Goal: Transaction & Acquisition: Book appointment/travel/reservation

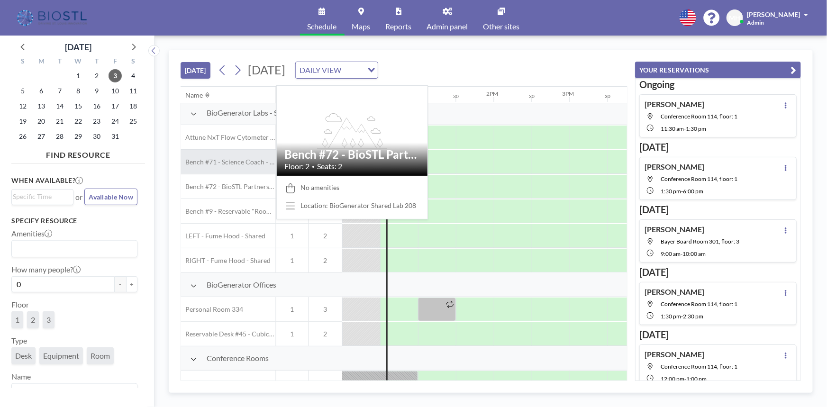
scroll to position [0, 910]
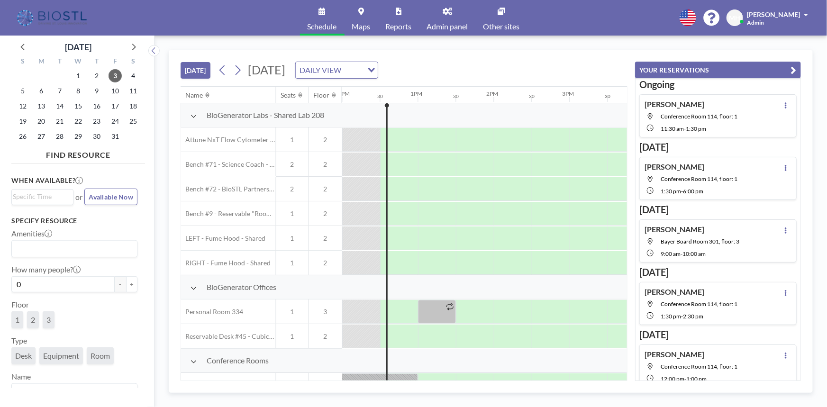
click at [195, 115] on icon at bounding box center [193, 116] width 7 height 8
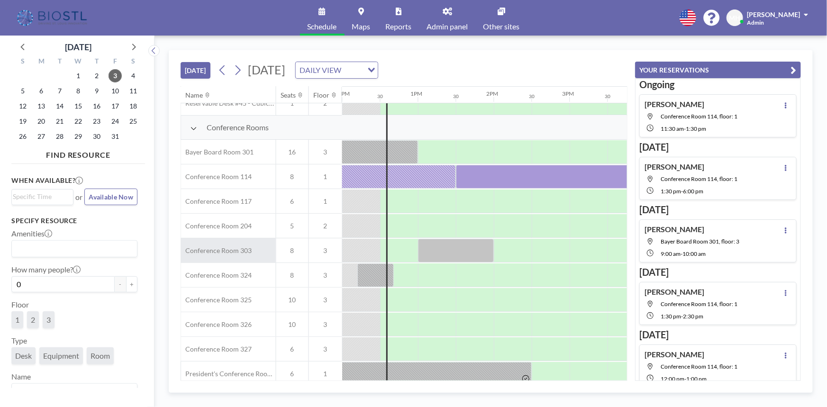
scroll to position [86, 910]
click at [692, 171] on div "Jim W. Conference Room 114, floor: 1 1:30 PM - 6:00 PM" at bounding box center [690, 178] width 93 height 33
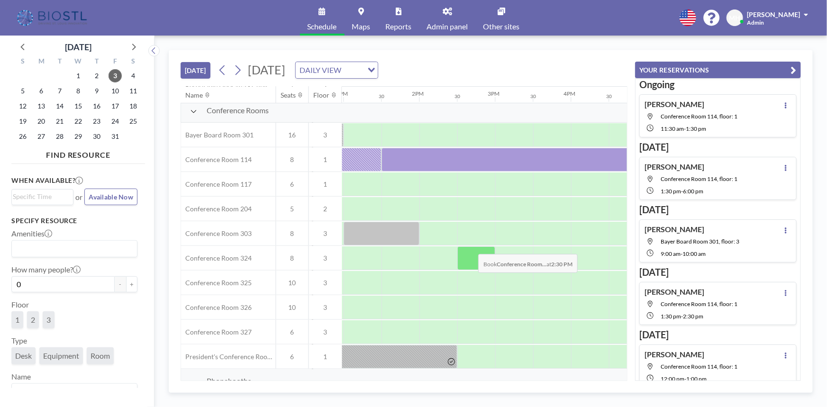
scroll to position [251, 985]
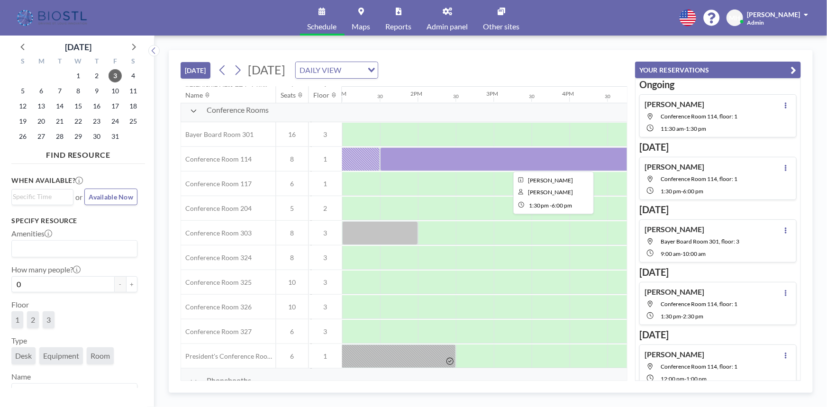
click at [468, 156] on div at bounding box center [550, 159] width 341 height 24
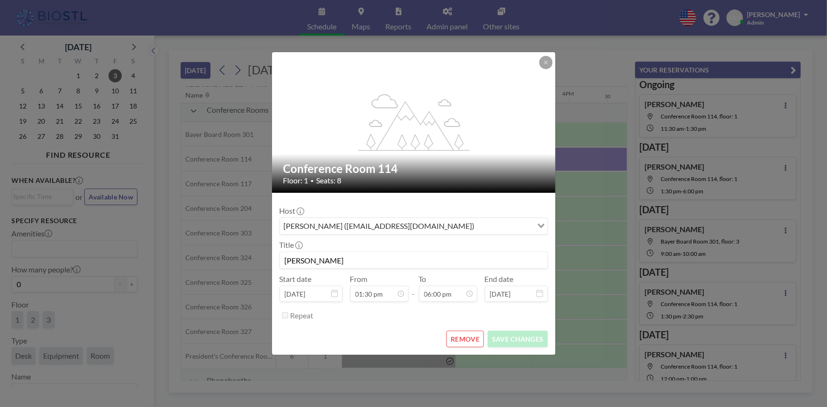
scroll to position [17, 0]
click at [365, 256] on input "Jim W." at bounding box center [413, 260] width 267 height 16
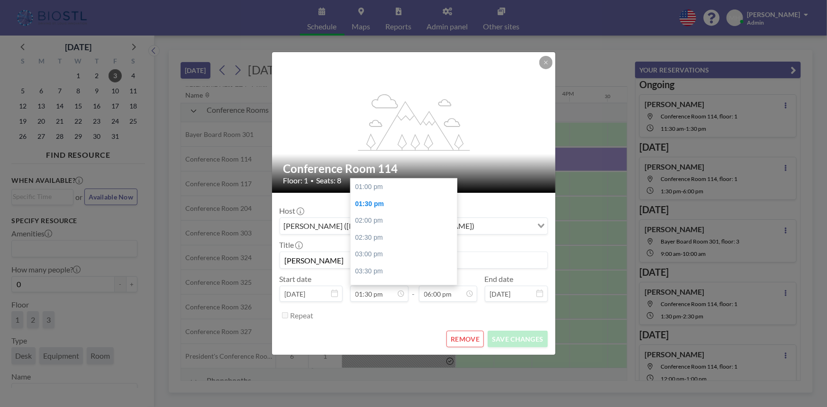
scroll to position [606, 0]
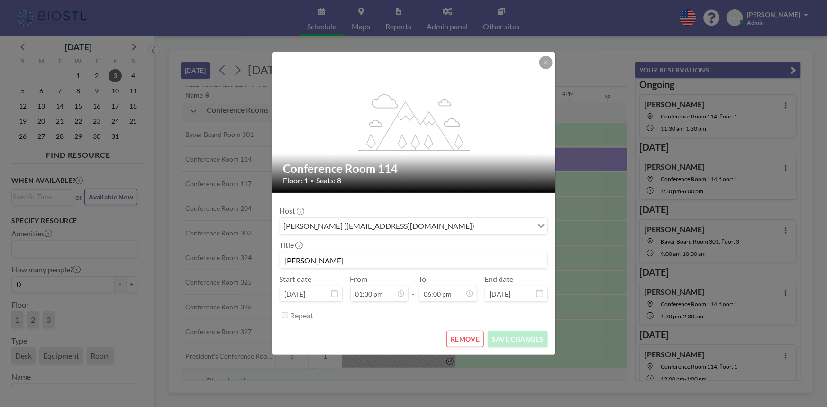
drag, startPoint x: 358, startPoint y: 262, endPoint x: 230, endPoint y: 260, distance: 127.9
click at [230, 260] on div "flex-grow: 1.2; Conference Room 114 Floor: 1 • Seats: 8 Host Melissa Harrison (…" at bounding box center [413, 203] width 827 height 407
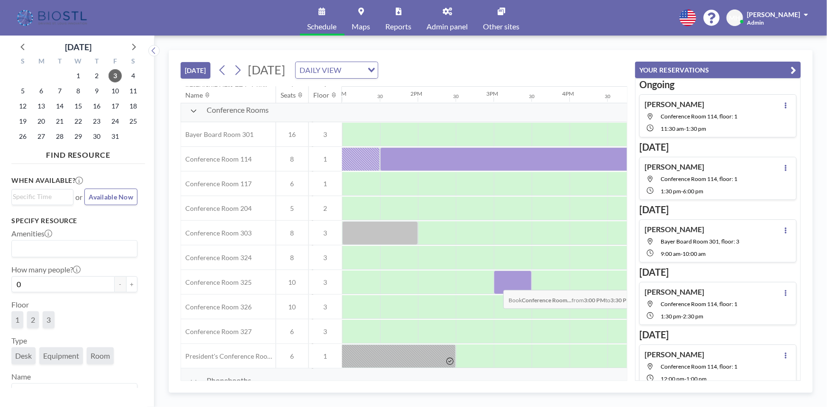
click at [496, 282] on div at bounding box center [513, 283] width 38 height 24
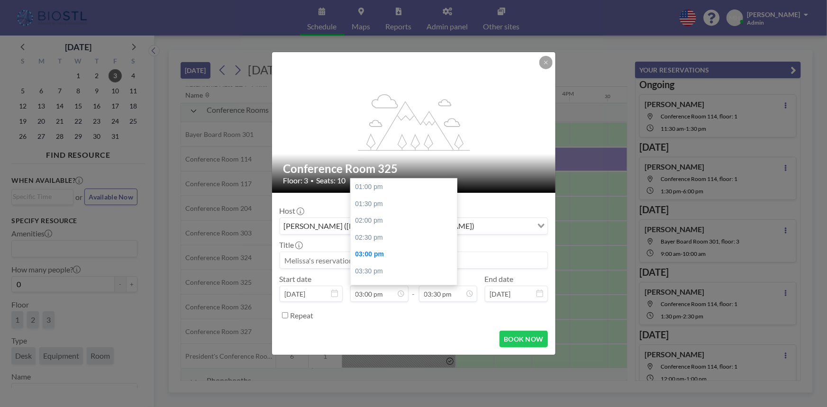
scroll to position [522, 0]
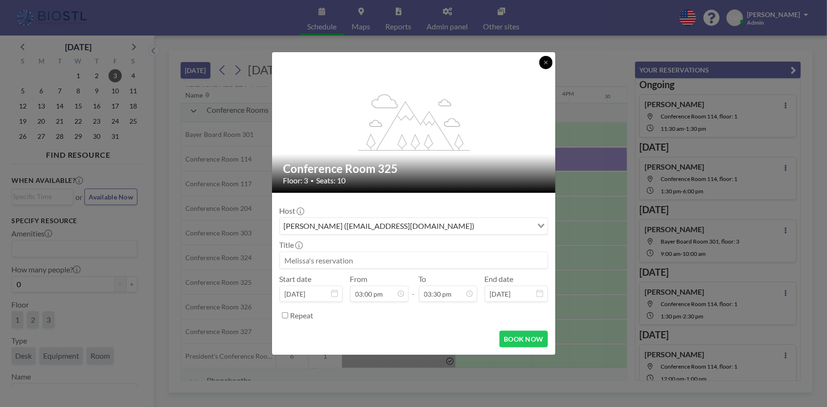
click at [545, 62] on icon at bounding box center [546, 63] width 6 height 6
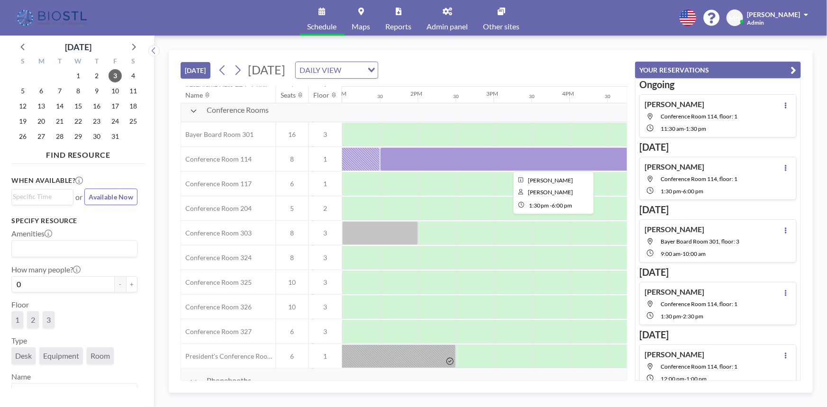
click at [419, 161] on div at bounding box center [550, 159] width 341 height 24
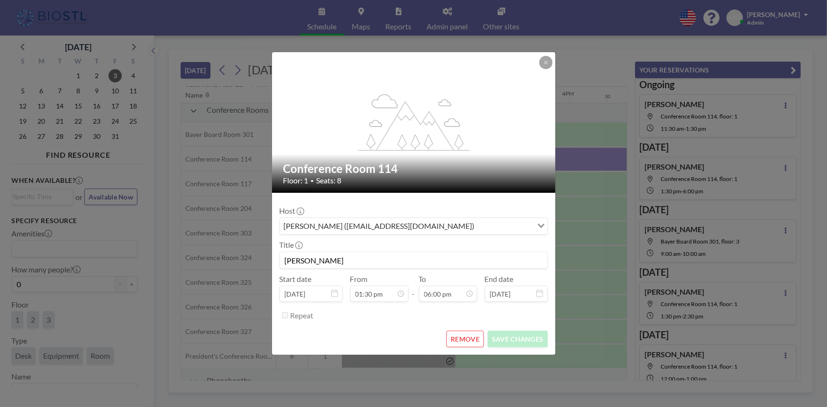
click at [419, 161] on div "Conference Room 114 Floor: 1 • Seats: 8" at bounding box center [414, 173] width 284 height 39
drag, startPoint x: 363, startPoint y: 262, endPoint x: 290, endPoint y: 258, distance: 73.1
click at [290, 258] on input "Jim W." at bounding box center [413, 260] width 267 height 16
type input "J"
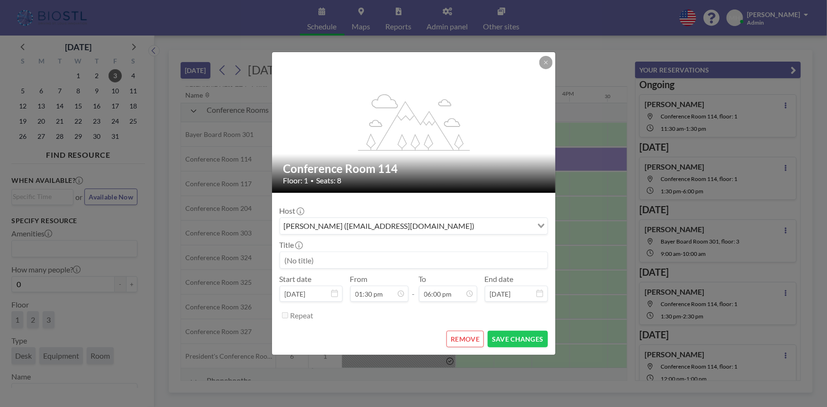
click at [458, 340] on button "REMOVE" at bounding box center [464, 339] width 37 height 17
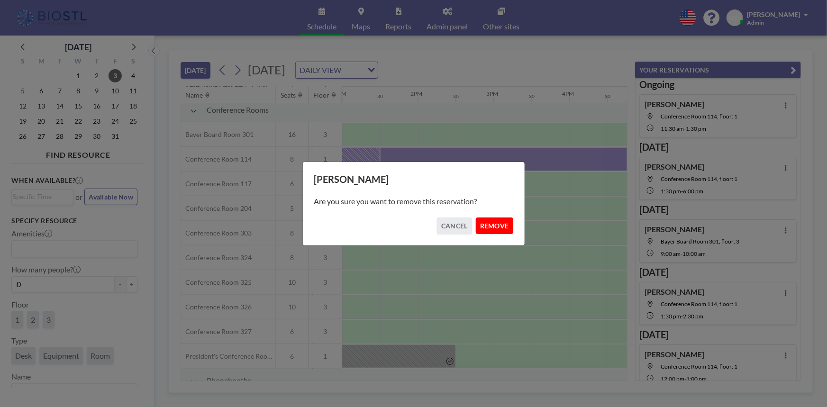
click at [482, 222] on button "REMOVE" at bounding box center [494, 225] width 37 height 17
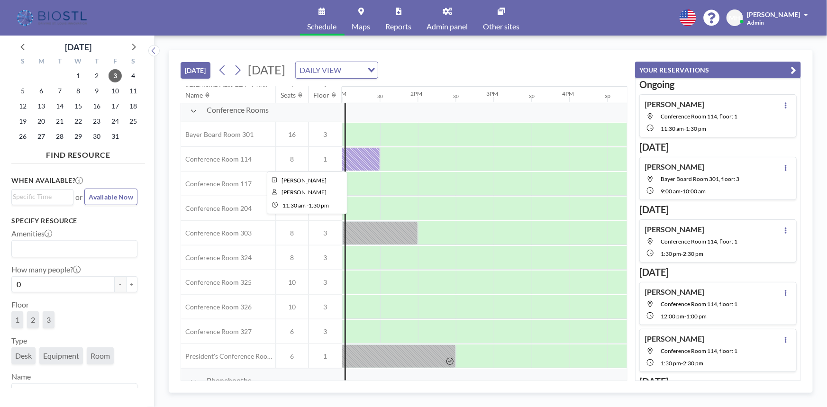
click at [369, 156] on div at bounding box center [304, 159] width 152 height 24
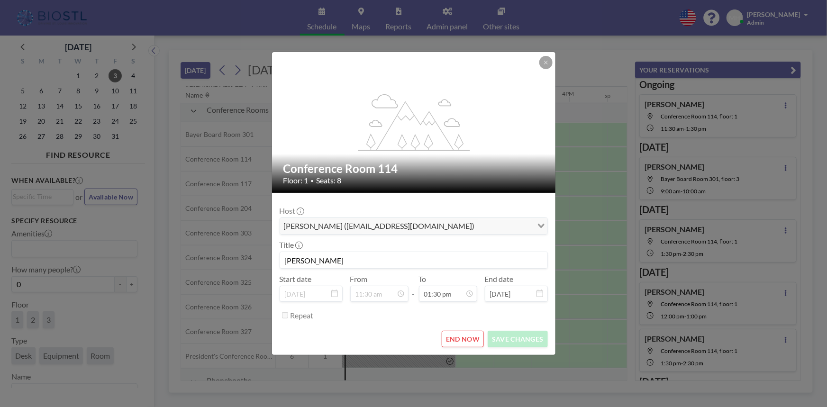
scroll to position [455, 0]
click at [318, 261] on input "Donn Rubin" at bounding box center [413, 260] width 267 height 16
click at [356, 258] on input "Donn Rubin" at bounding box center [413, 260] width 267 height 16
click at [334, 257] on input "Donn Rubin" at bounding box center [413, 260] width 267 height 16
drag, startPoint x: 334, startPoint y: 257, endPoint x: 277, endPoint y: 263, distance: 57.1
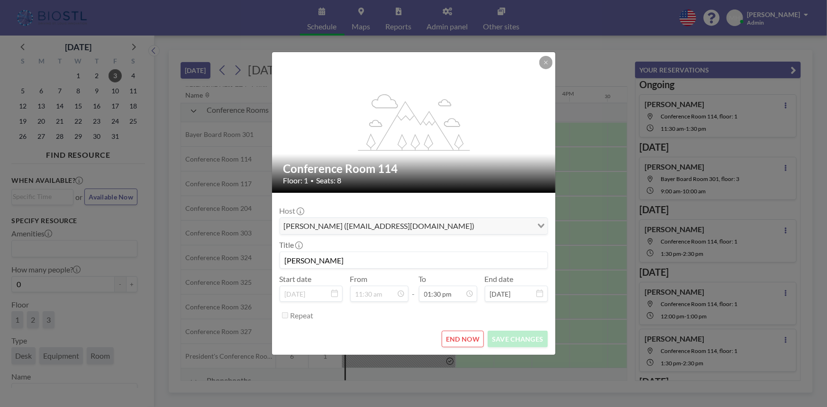
click at [277, 263] on form "Host Melissa Harrison (mharrison@biostl.org) Loading... Title Donn Rubin Start …" at bounding box center [413, 274] width 283 height 162
type input "ddd"
click at [334, 295] on icon at bounding box center [334, 293] width 7 height 8
click at [301, 284] on div "Start date Oct 3, 2025" at bounding box center [311, 287] width 63 height 27
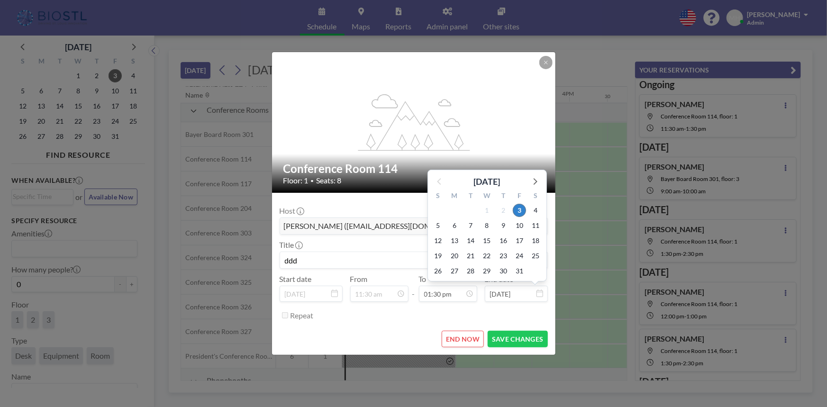
click at [520, 299] on input "Oct 3, 2025" at bounding box center [516, 294] width 63 height 16
click at [458, 226] on span "6" at bounding box center [454, 225] width 13 height 13
type input "Oct 6, 2025"
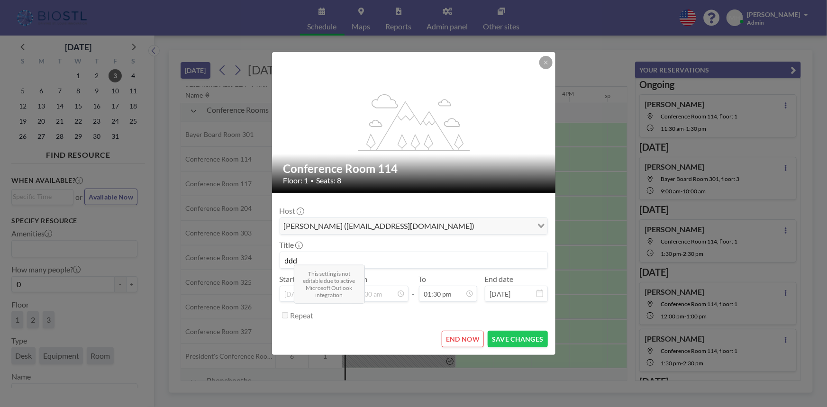
click at [407, 315] on div "Repeat" at bounding box center [418, 315] width 257 height 16
drag, startPoint x: 543, startPoint y: 61, endPoint x: 547, endPoint y: 72, distance: 11.8
click at [544, 61] on icon at bounding box center [546, 63] width 6 height 6
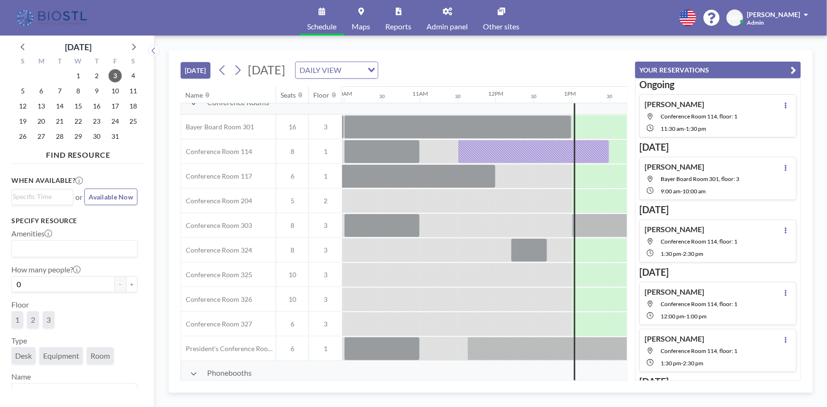
scroll to position [258, 861]
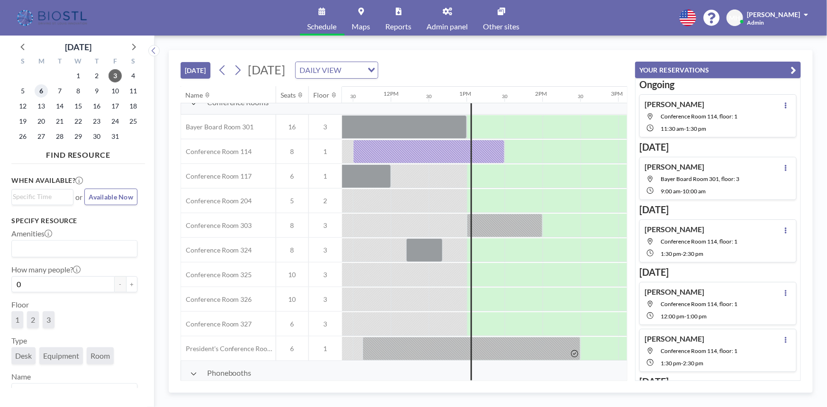
click at [44, 94] on span "6" at bounding box center [41, 90] width 13 height 13
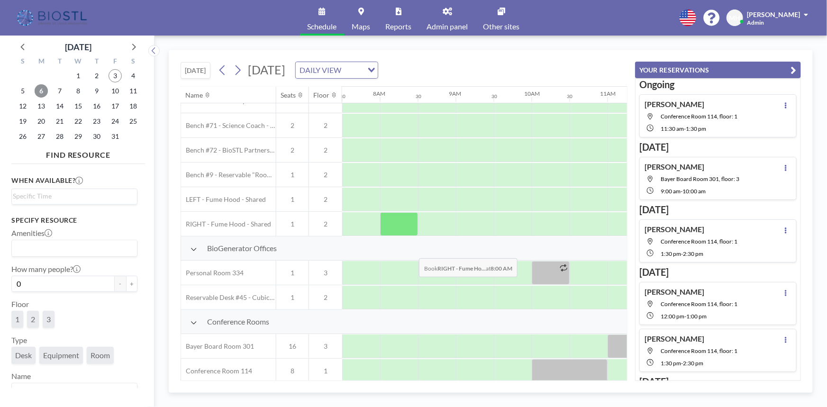
scroll to position [86, 568]
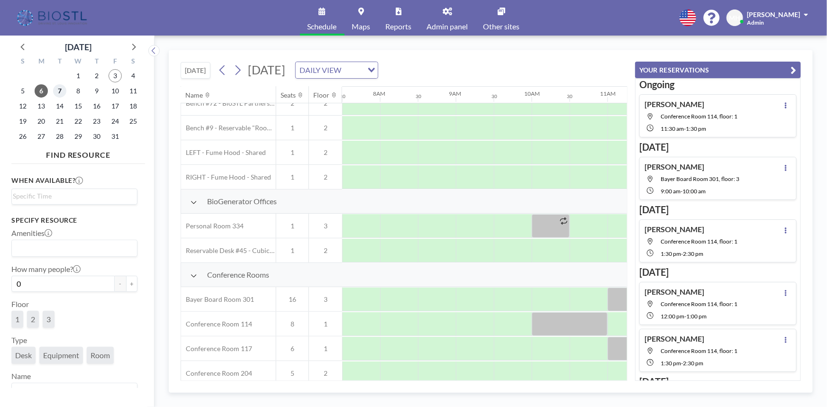
click at [57, 90] on span "7" at bounding box center [59, 90] width 13 height 13
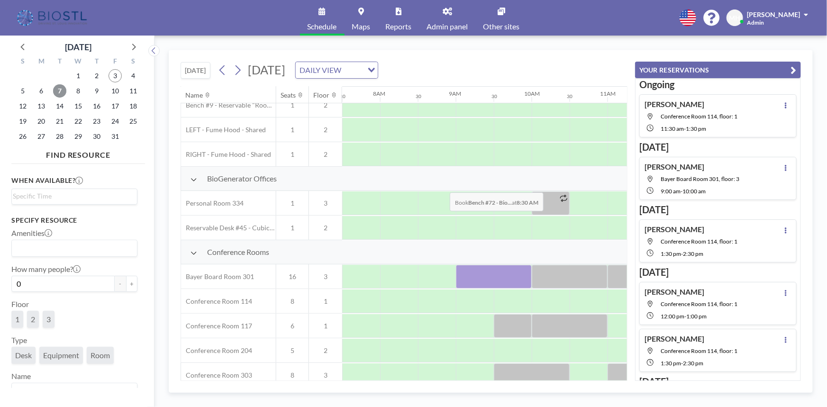
scroll to position [129, 568]
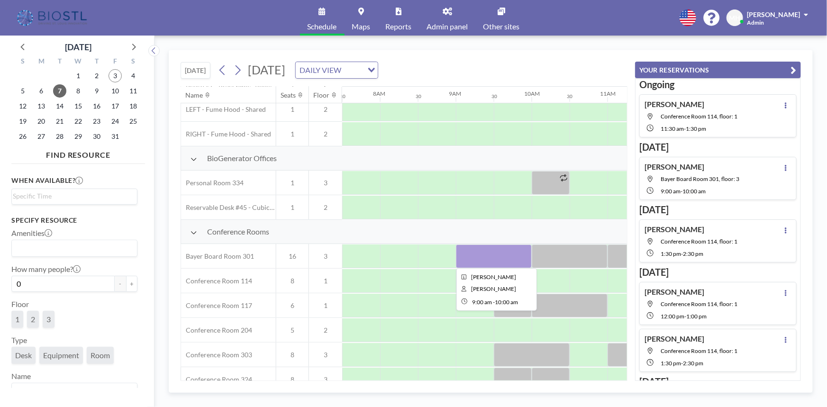
click at [482, 257] on div at bounding box center [494, 256] width 76 height 24
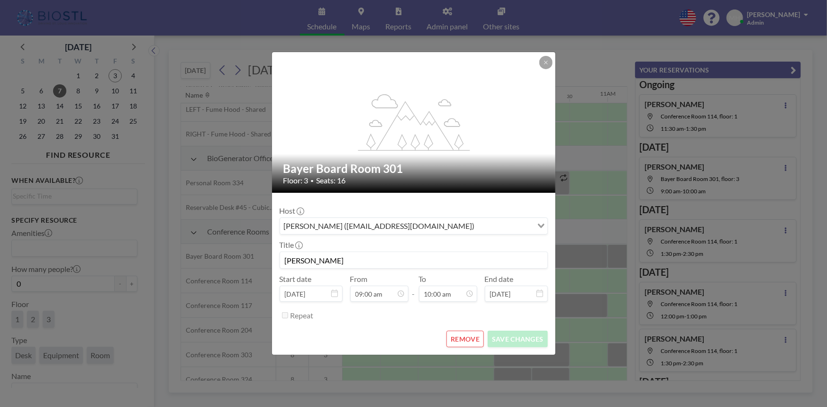
scroll to position [303, 0]
drag, startPoint x: 336, startPoint y: 312, endPoint x: 330, endPoint y: 341, distance: 29.1
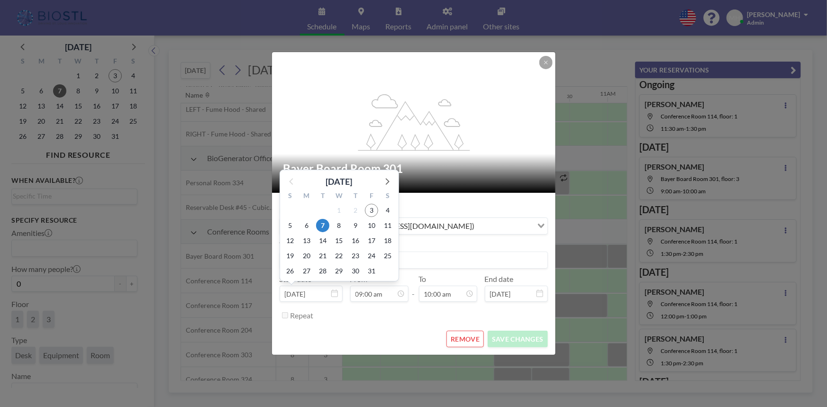
click at [331, 289] on input "Oct 7, 2025" at bounding box center [311, 294] width 63 height 16
click at [336, 226] on span "8" at bounding box center [338, 225] width 13 height 13
type input "Oct 8, 2025"
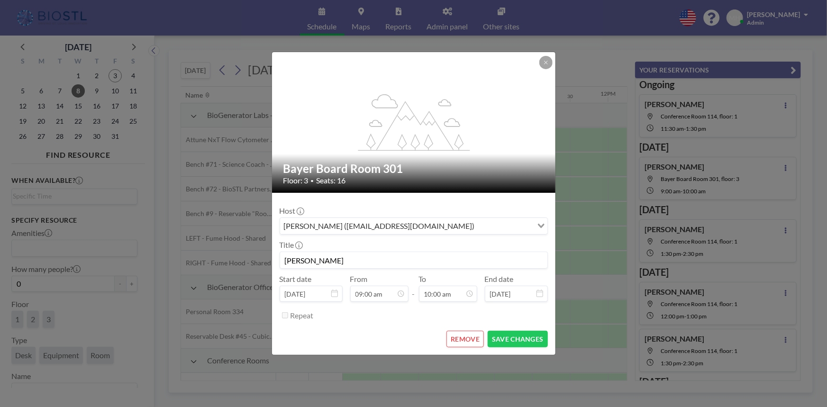
scroll to position [0, 644]
click at [547, 62] on icon at bounding box center [546, 63] width 6 height 6
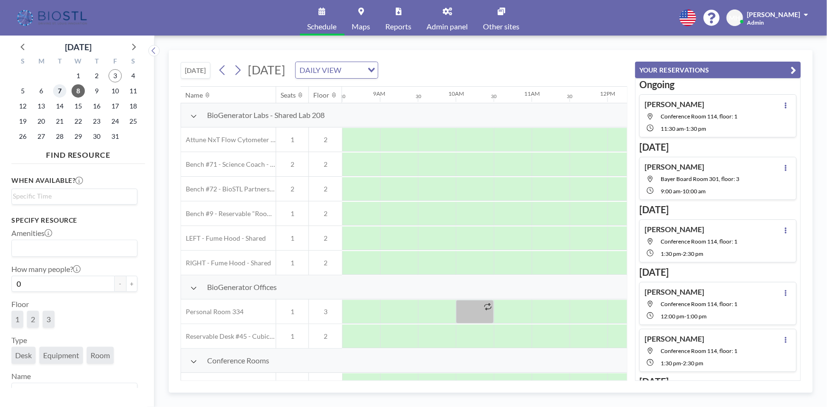
click at [60, 94] on span "7" at bounding box center [59, 90] width 13 height 13
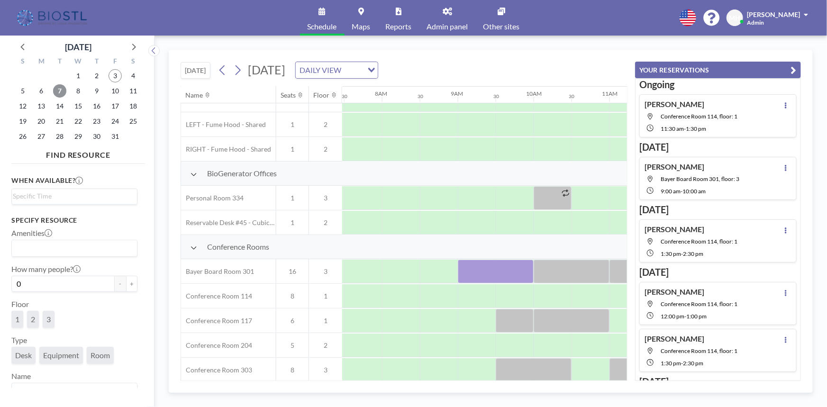
scroll to position [129, 567]
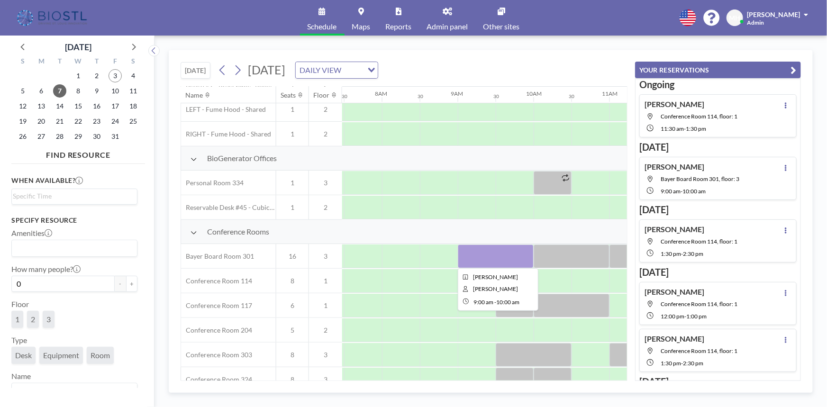
click at [466, 254] on div at bounding box center [496, 256] width 76 height 24
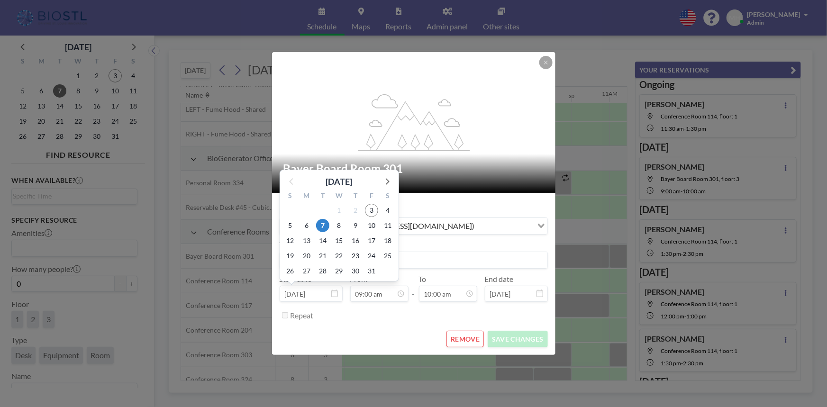
click at [329, 296] on input "Oct 7, 2025" at bounding box center [311, 294] width 63 height 16
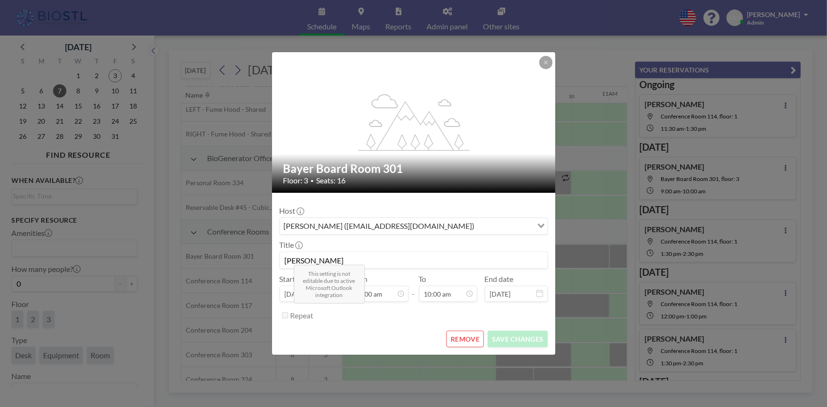
click at [336, 314] on div "Repeat" at bounding box center [418, 315] width 257 height 16
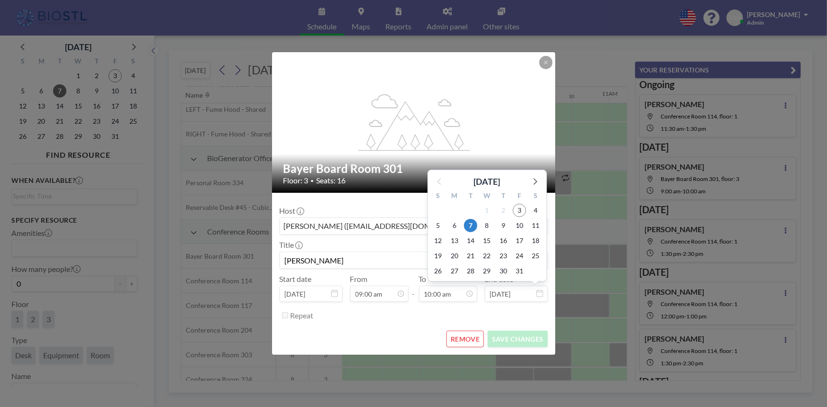
scroll to position [337, 0]
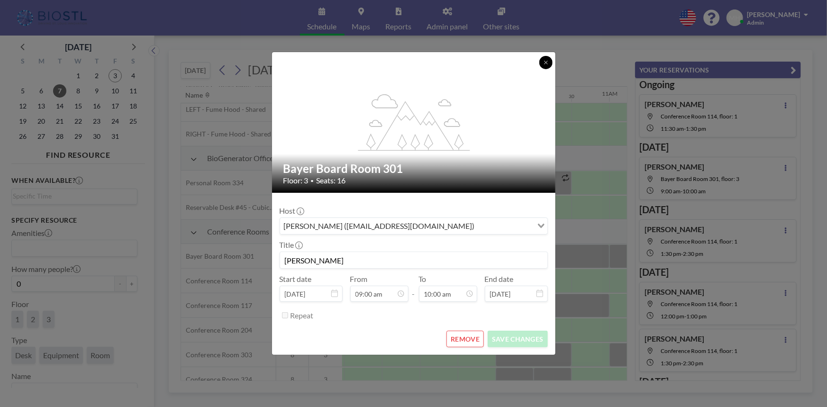
click at [542, 66] on button at bounding box center [545, 62] width 13 height 13
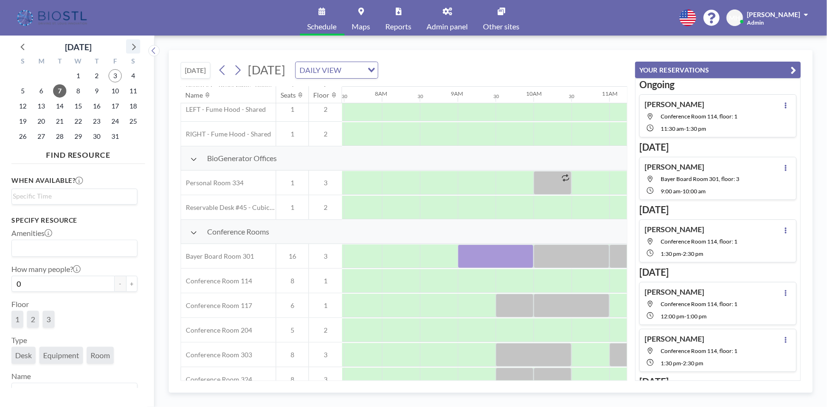
click at [135, 46] on icon at bounding box center [134, 47] width 4 height 7
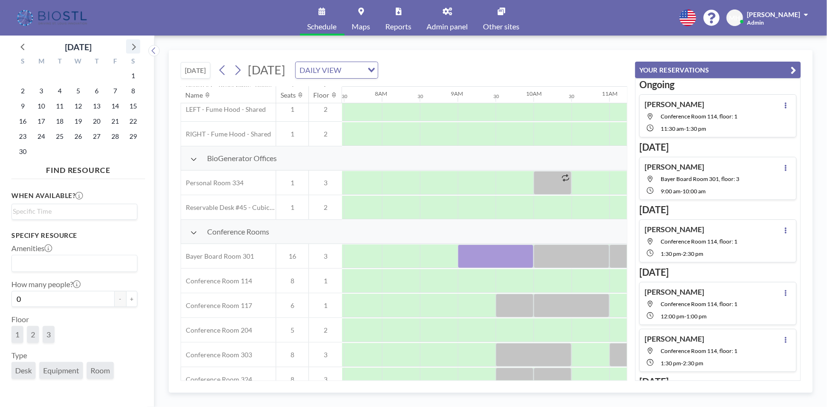
click at [135, 46] on icon at bounding box center [134, 47] width 4 height 7
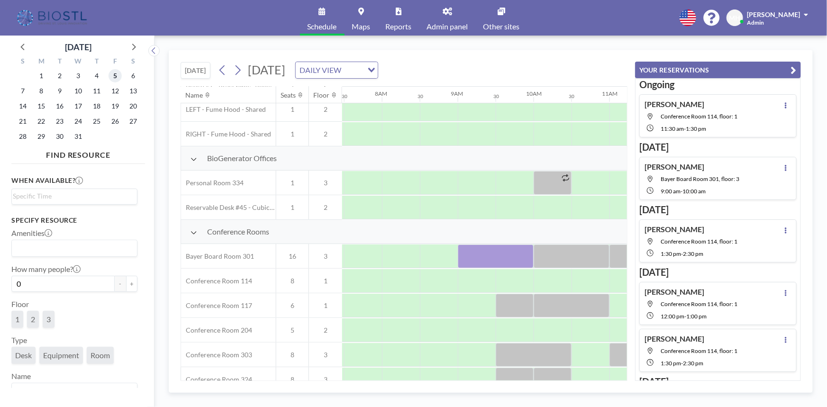
click at [115, 78] on span "5" at bounding box center [114, 75] width 13 height 13
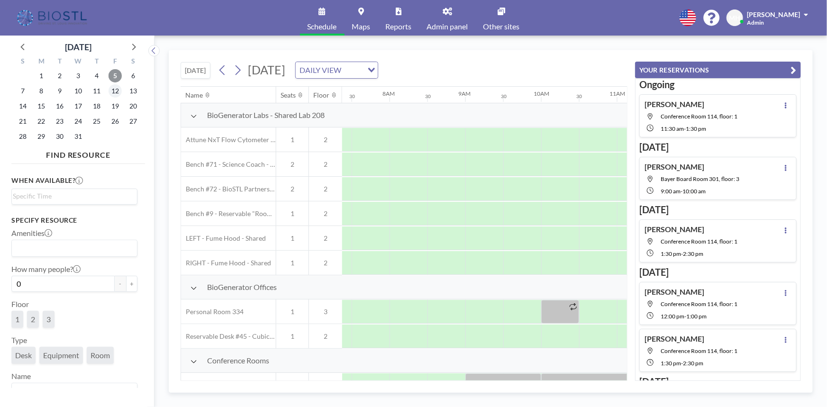
scroll to position [0, 568]
click at [113, 89] on span "12" at bounding box center [114, 90] width 13 height 13
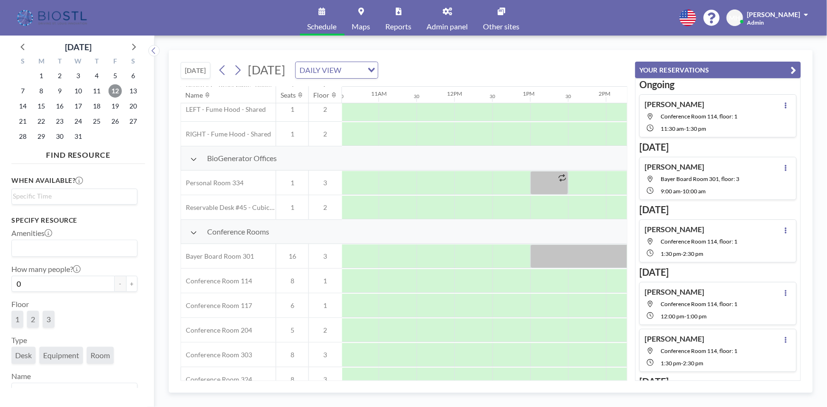
scroll to position [129, 904]
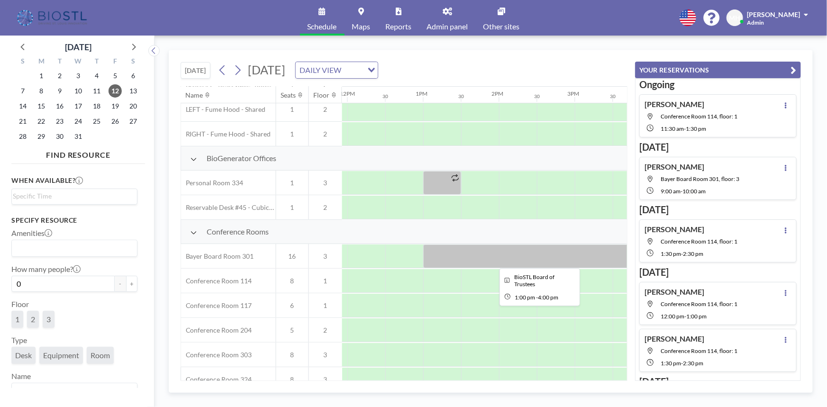
click at [460, 251] on div at bounding box center [536, 256] width 227 height 24
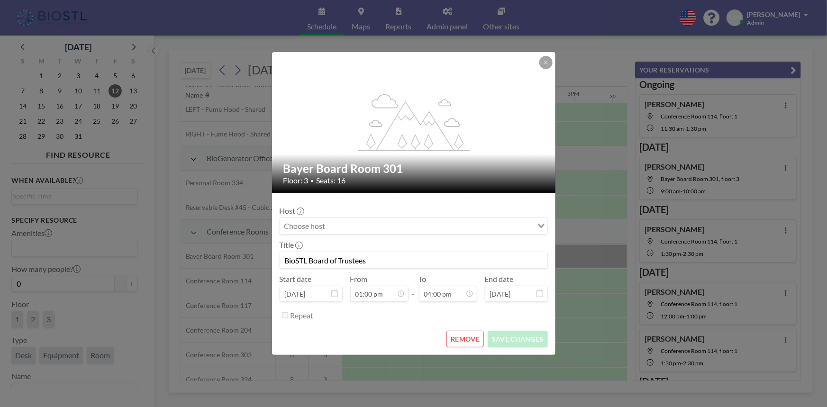
scroll to position [540, 0]
click at [332, 295] on icon at bounding box center [334, 293] width 7 height 8
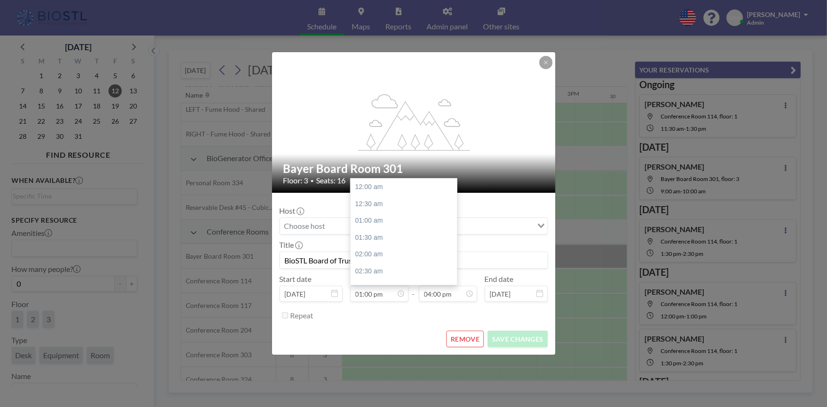
scroll to position [439, 0]
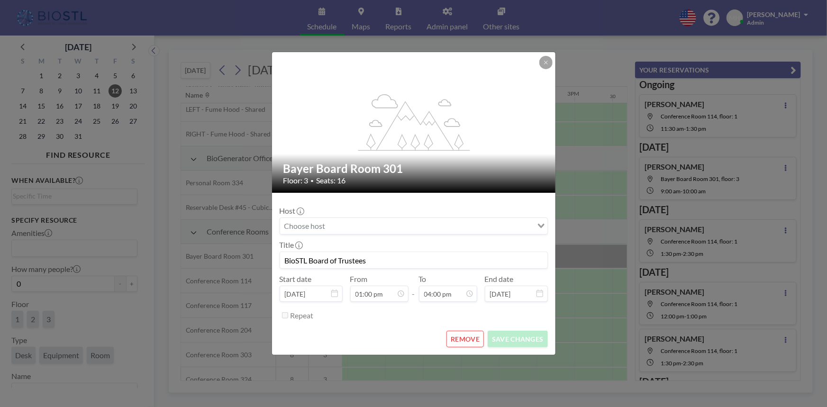
click at [387, 331] on div "REMOVE SAVE CHANGES" at bounding box center [414, 339] width 268 height 17
click at [545, 63] on icon at bounding box center [545, 62] width 3 height 3
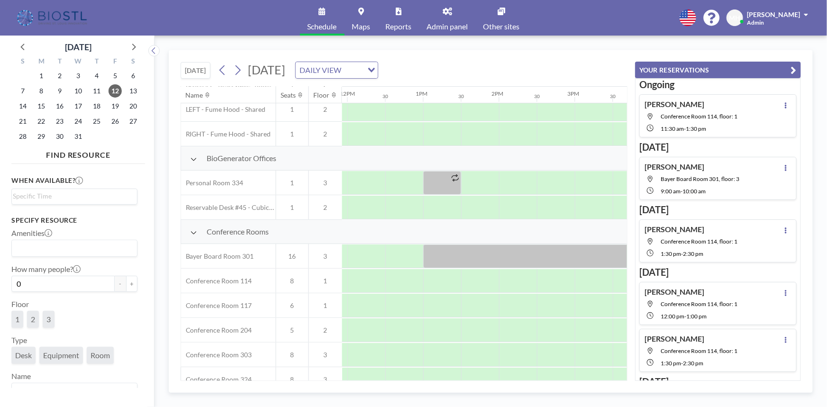
click at [445, 16] on link "Admin panel" at bounding box center [447, 18] width 56 height 36
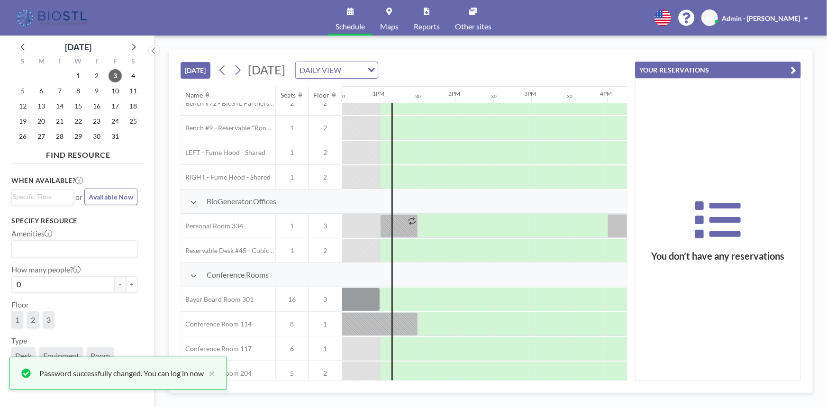
scroll to position [129, 947]
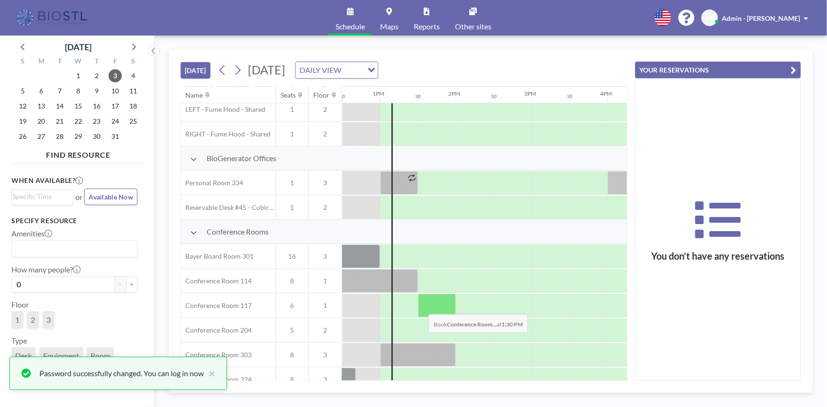
click at [421, 307] on div at bounding box center [437, 306] width 38 height 24
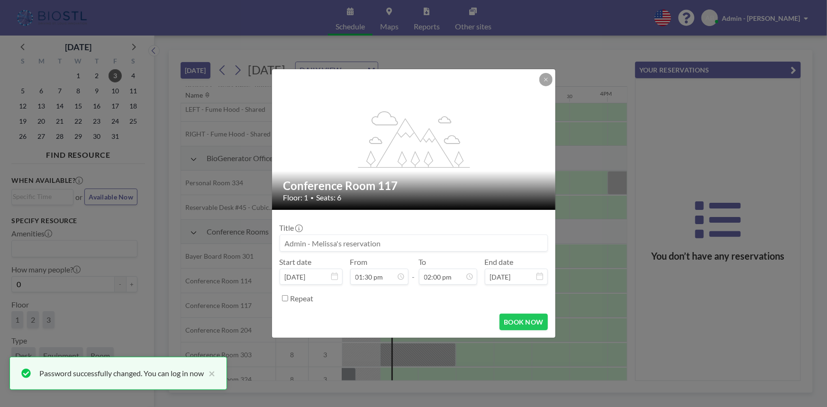
click at [318, 242] on input at bounding box center [413, 243] width 267 height 16
type input "TEST"
click at [517, 322] on button "BOOK NOW" at bounding box center [523, 322] width 48 height 17
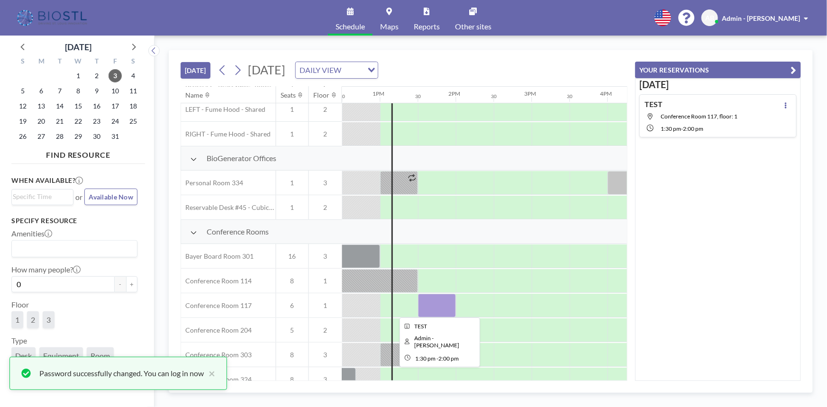
click at [431, 300] on div at bounding box center [437, 306] width 38 height 24
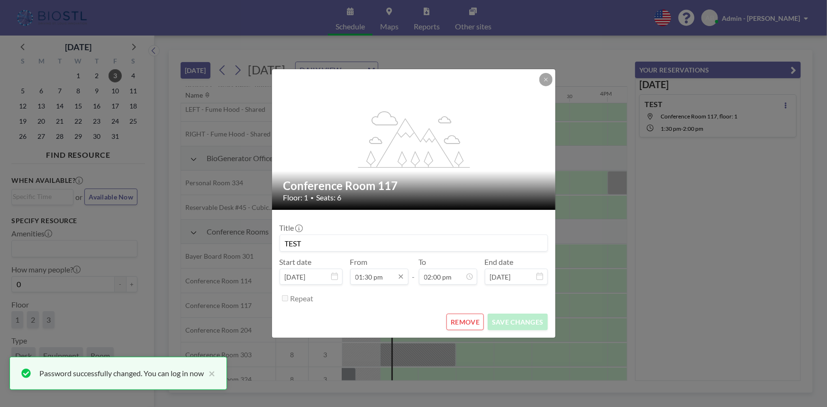
scroll to position [472, 0]
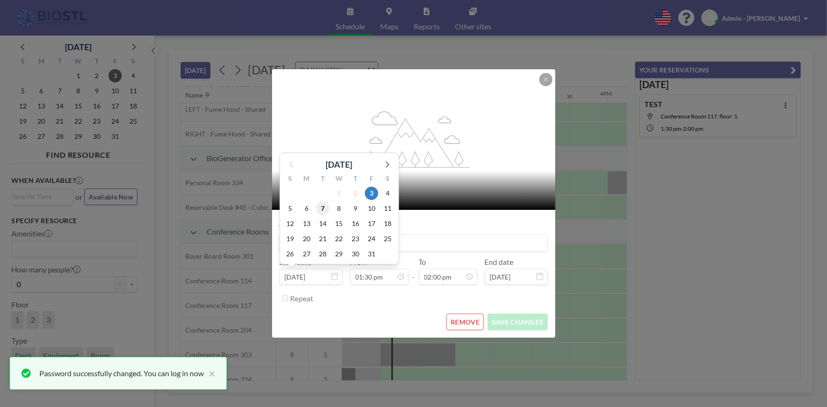
click at [318, 208] on span "7" at bounding box center [322, 208] width 13 height 13
type input "Oct 7, 2025"
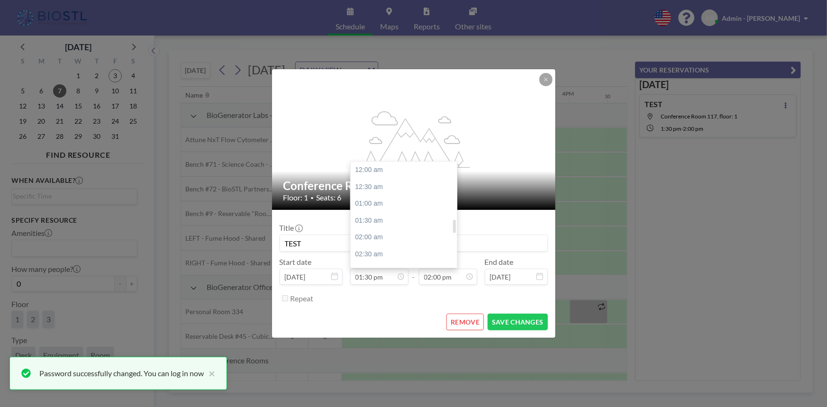
scroll to position [455, 0]
click at [364, 221] on div "03:00 pm" at bounding box center [406, 221] width 110 height 17
type input "03:00 pm"
type input "03:30 pm"
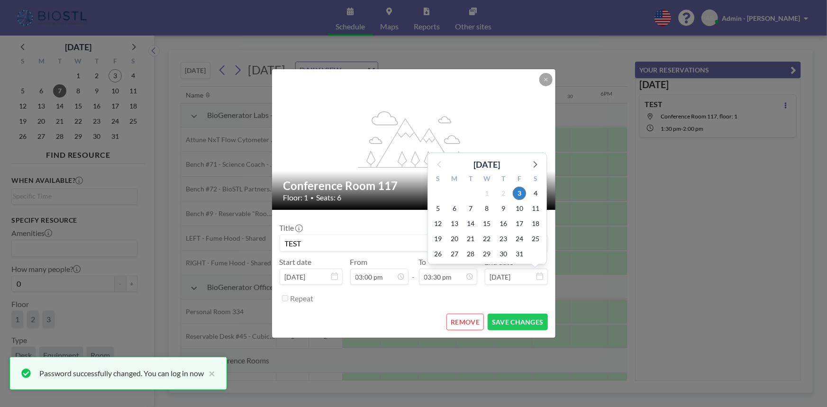
scroll to position [522, 0]
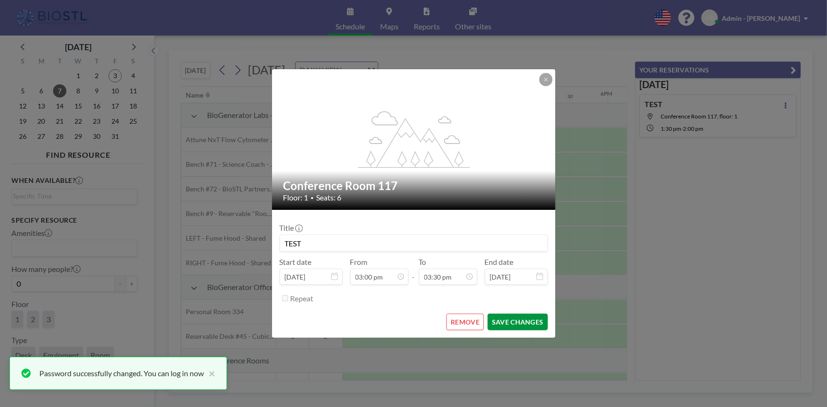
click at [507, 320] on button "SAVE CHANGES" at bounding box center [517, 322] width 60 height 17
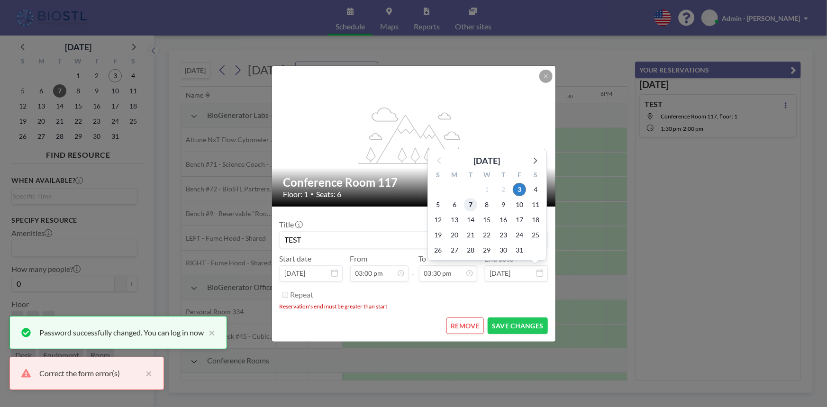
click at [467, 205] on span "7" at bounding box center [470, 204] width 13 height 13
type input "Oct 7, 2025"
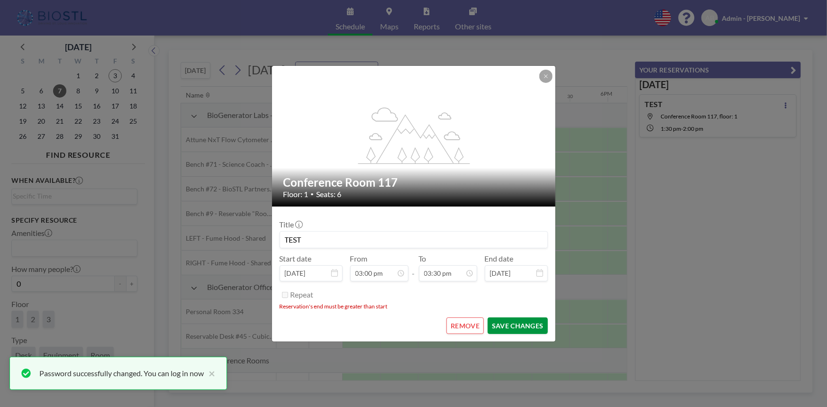
click at [511, 327] on button "SAVE CHANGES" at bounding box center [517, 325] width 60 height 17
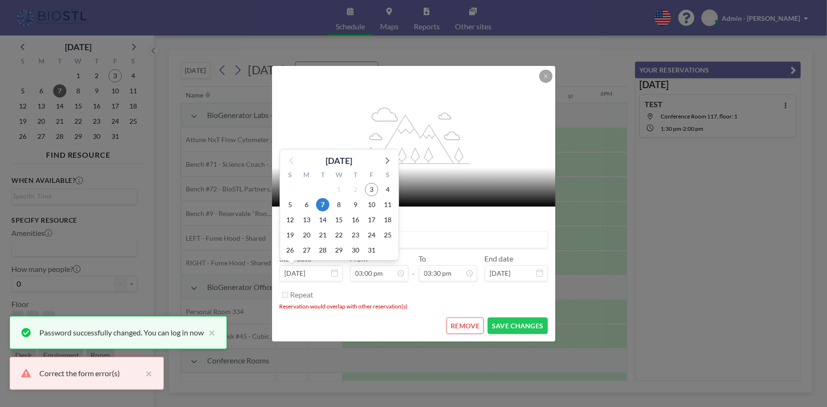
click at [317, 274] on input "Oct 7, 2025" at bounding box center [311, 273] width 63 height 16
click at [389, 188] on span "4" at bounding box center [387, 189] width 13 height 13
type input "Oct 4, 2025"
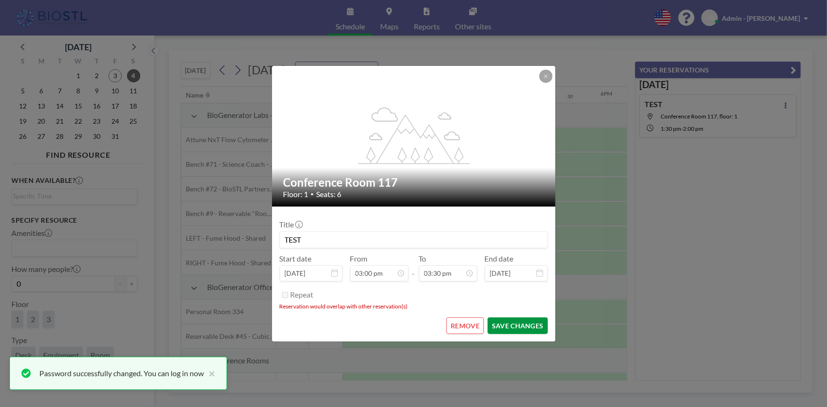
click at [500, 323] on button "SAVE CHANGES" at bounding box center [517, 325] width 60 height 17
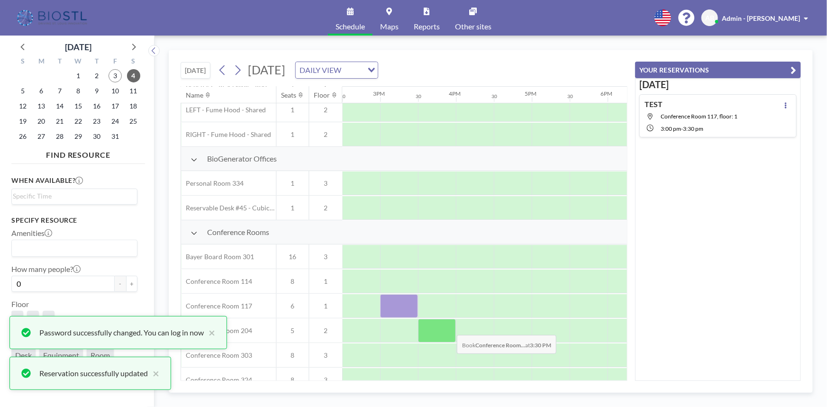
scroll to position [129, 1099]
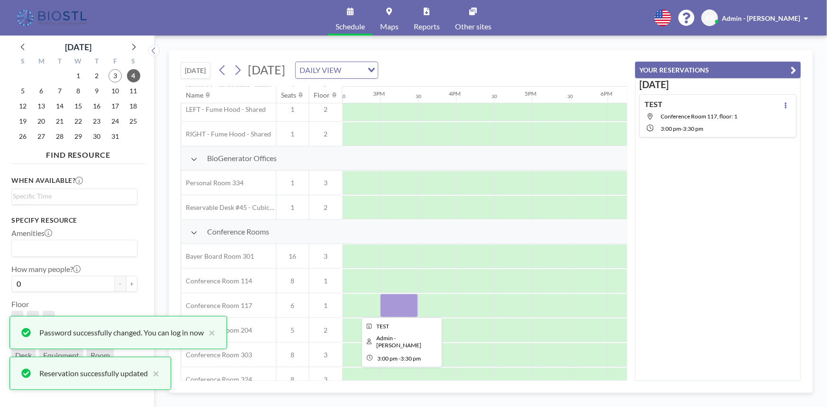
click at [405, 298] on div at bounding box center [399, 306] width 38 height 24
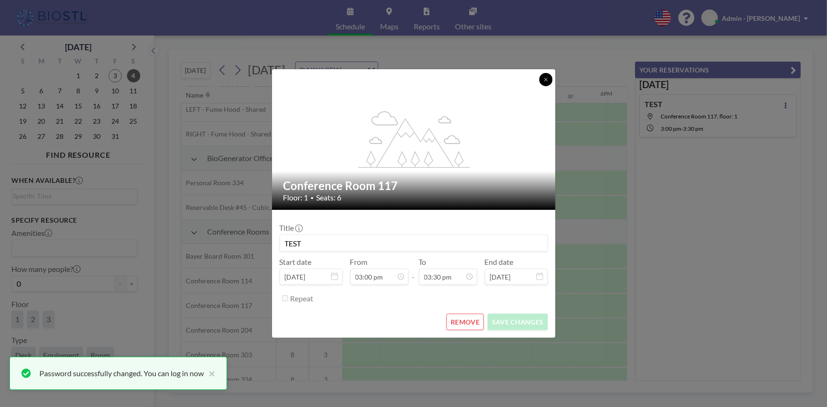
click at [543, 77] on icon at bounding box center [546, 80] width 6 height 6
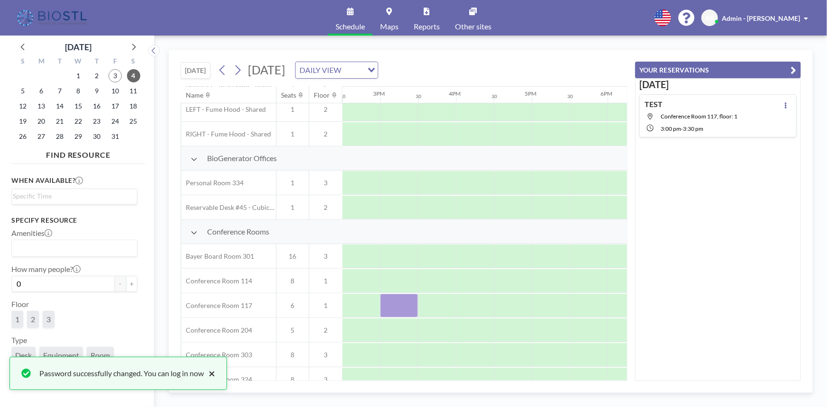
click at [213, 372] on button "×" at bounding box center [209, 373] width 11 height 11
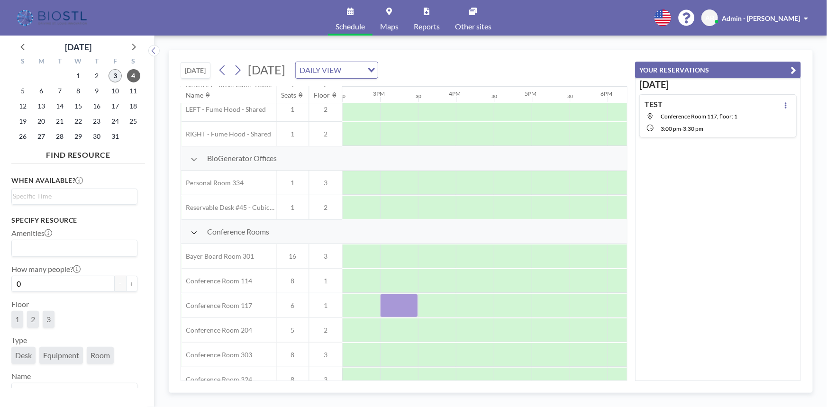
click at [116, 74] on span "3" at bounding box center [114, 75] width 13 height 13
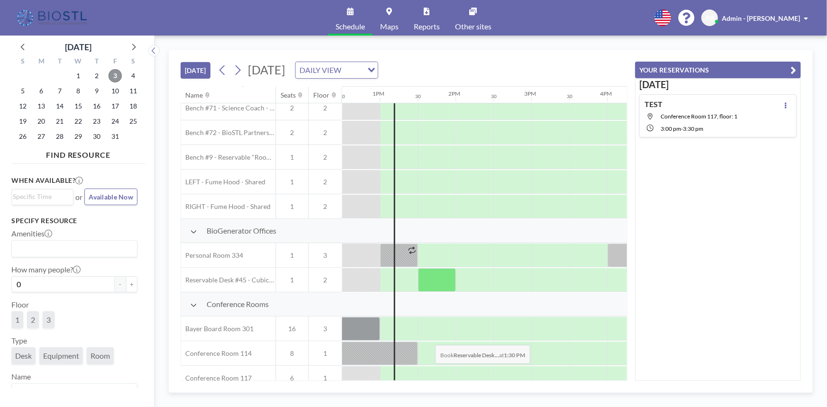
scroll to position [86, 947]
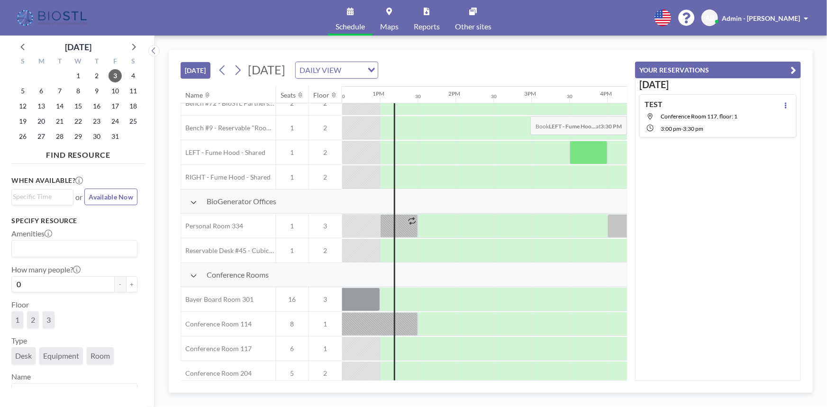
click at [726, 108] on div "TEST Conference Room 117, floor: 1 3:00 PM - 3:30 PM" at bounding box center [690, 115] width 93 height 33
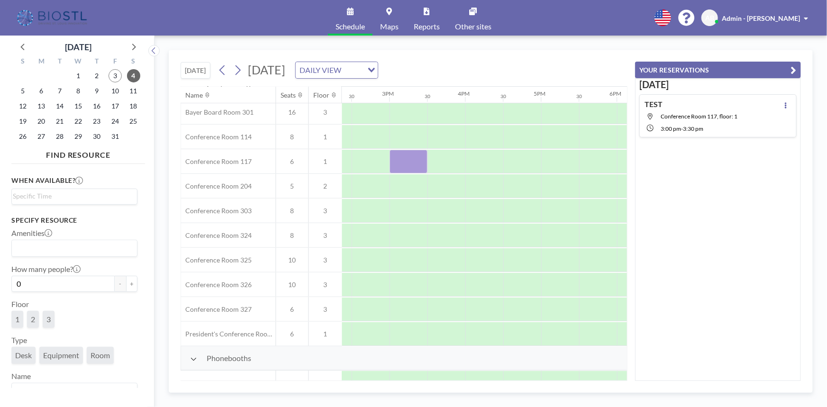
scroll to position [275, 1099]
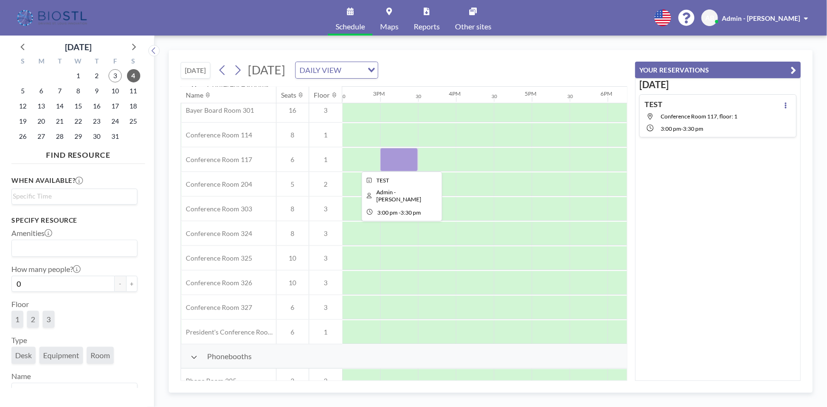
click at [387, 152] on div at bounding box center [399, 160] width 38 height 24
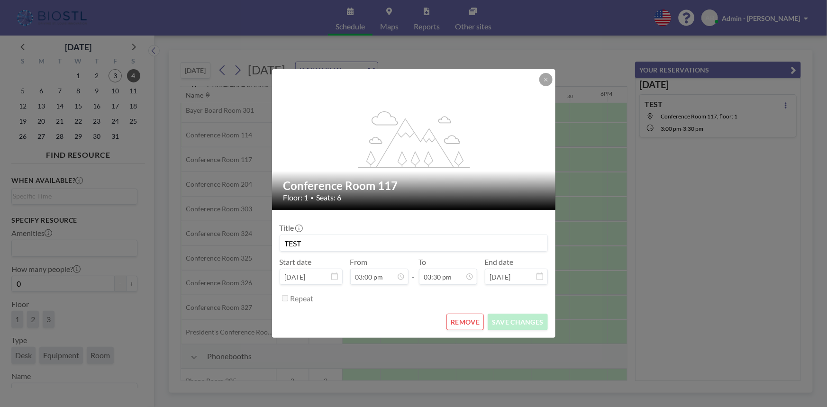
click at [315, 242] on input "TEST" at bounding box center [413, 243] width 267 height 16
click at [759, 171] on div "flex-grow: 1.2; Conference Room 117 Floor: 1 • Seats: 6 Title TEST Start date O…" at bounding box center [413, 203] width 827 height 407
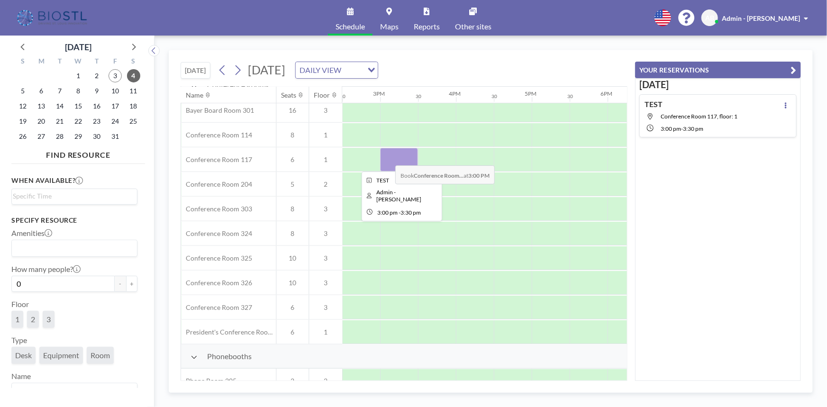
click at [388, 158] on div at bounding box center [399, 160] width 38 height 24
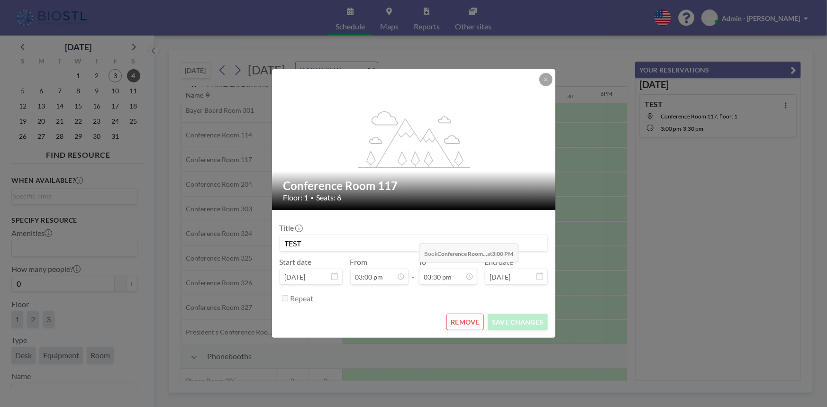
scroll to position [506, 0]
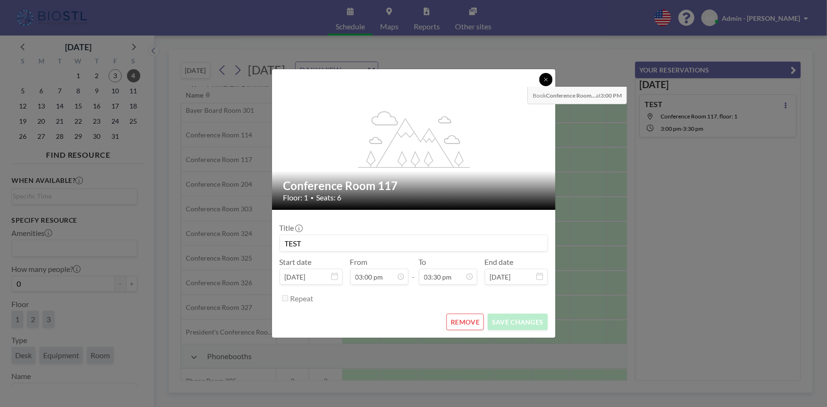
click at [546, 78] on icon at bounding box center [546, 80] width 6 height 6
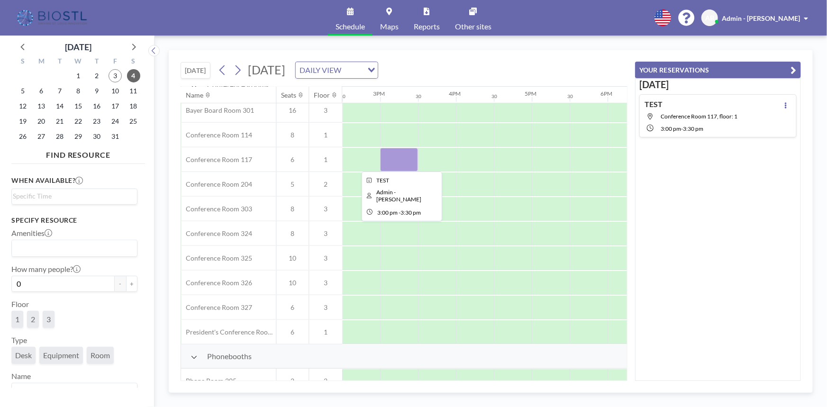
click at [407, 157] on div at bounding box center [399, 160] width 38 height 24
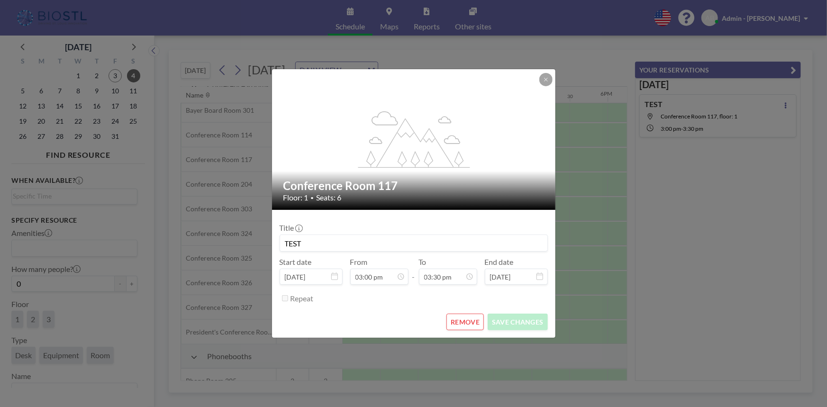
click at [461, 319] on button "REMOVE" at bounding box center [464, 322] width 37 height 17
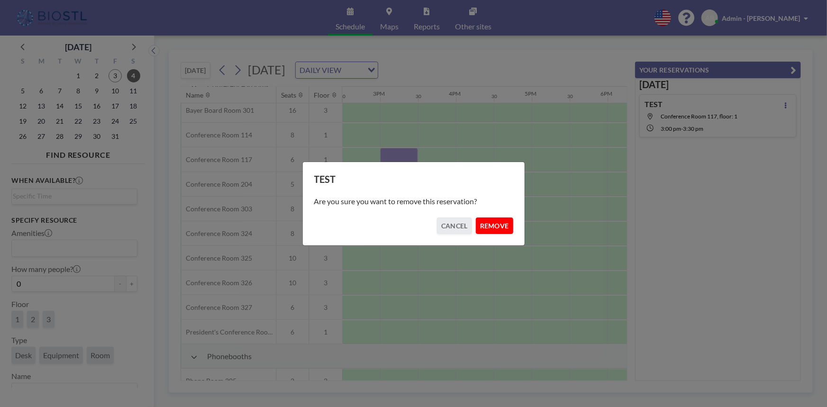
click at [480, 220] on button "REMOVE" at bounding box center [494, 225] width 37 height 17
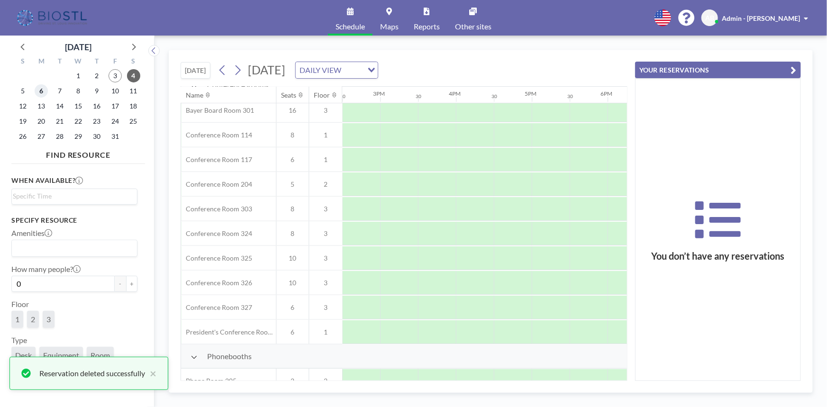
click at [43, 90] on span "6" at bounding box center [41, 90] width 13 height 13
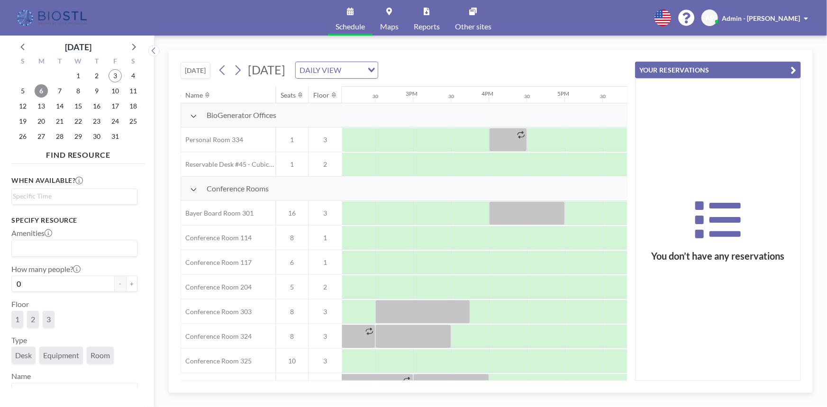
scroll to position [172, 1076]
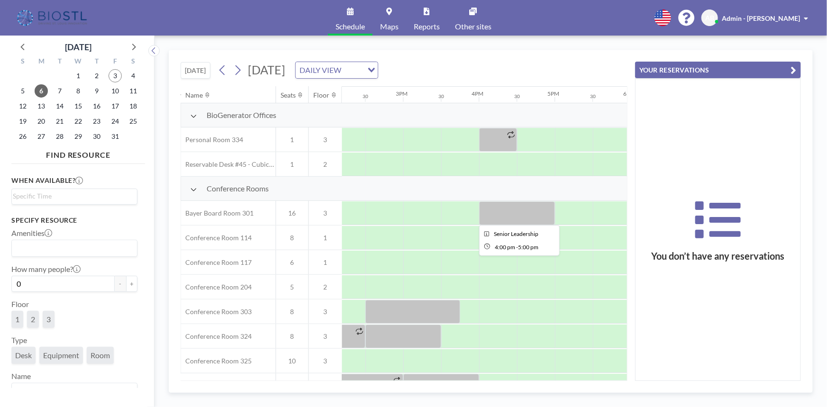
click at [503, 209] on div at bounding box center [517, 213] width 76 height 24
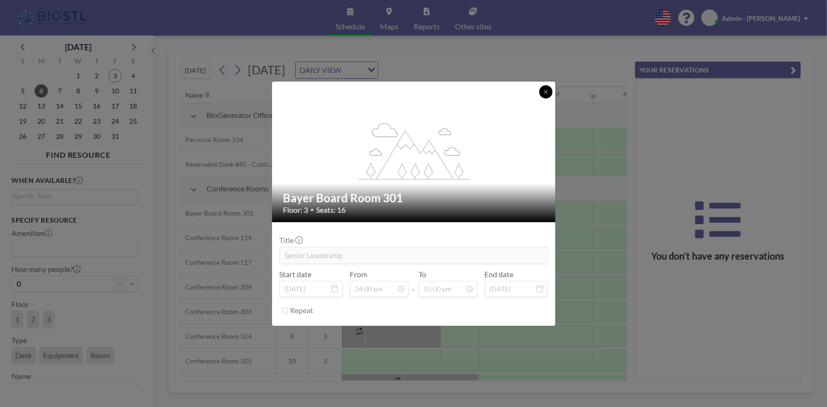
click at [544, 91] on icon at bounding box center [546, 92] width 6 height 6
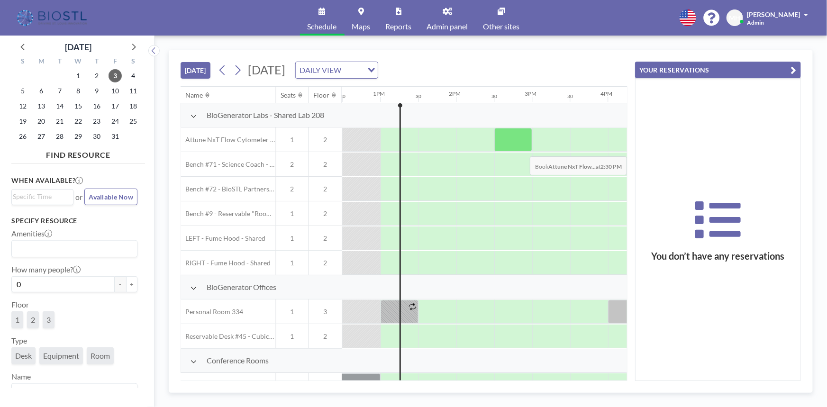
scroll to position [0, 947]
click at [40, 94] on span "6" at bounding box center [41, 90] width 13 height 13
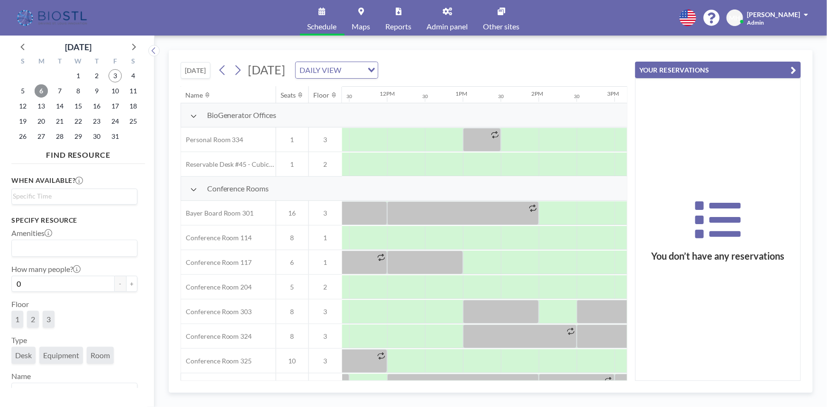
scroll to position [172, 947]
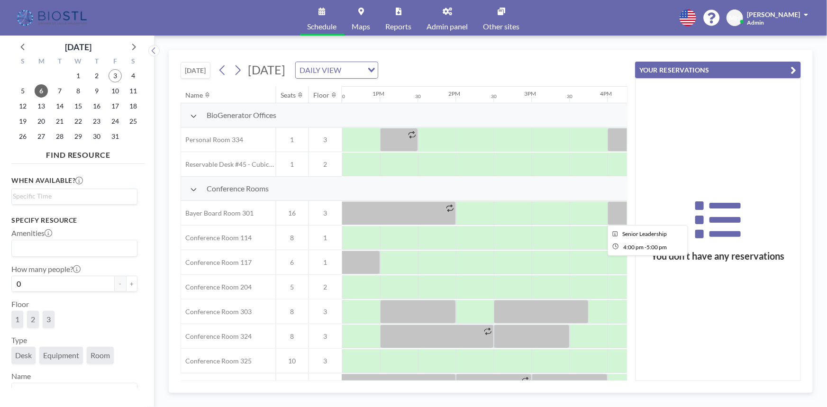
click at [612, 214] on div at bounding box center [645, 213] width 76 height 24
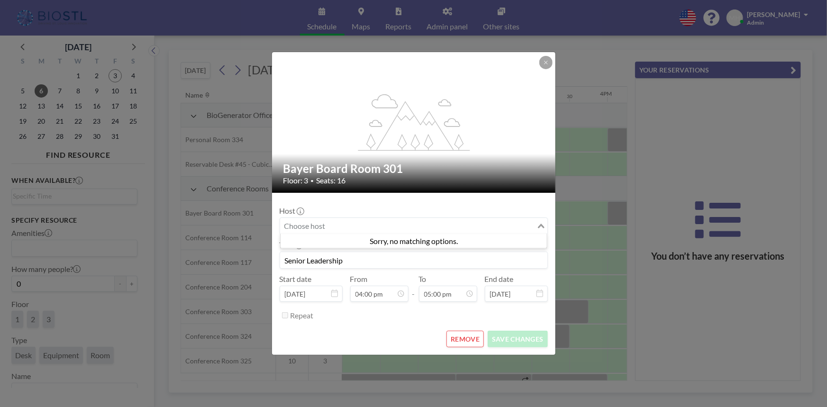
click at [331, 224] on input "Search for option" at bounding box center [408, 226] width 254 height 12
click at [374, 205] on div "Host Loading... Title Senior Leadership Start date Oct 6, 2025 From 04:00 pm - …" at bounding box center [414, 261] width 268 height 123
click at [542, 227] on icon "Search for option" at bounding box center [541, 226] width 7 height 5
click at [541, 227] on icon "Search for option" at bounding box center [541, 226] width 7 height 5
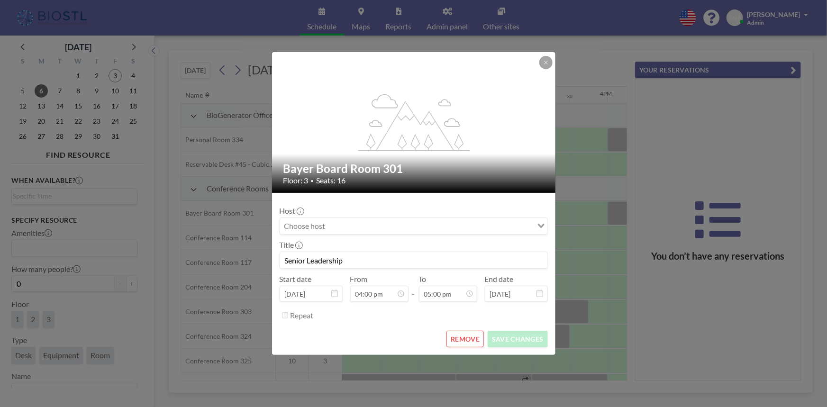
click at [425, 260] on input "Senior Leadership" at bounding box center [413, 260] width 267 height 16
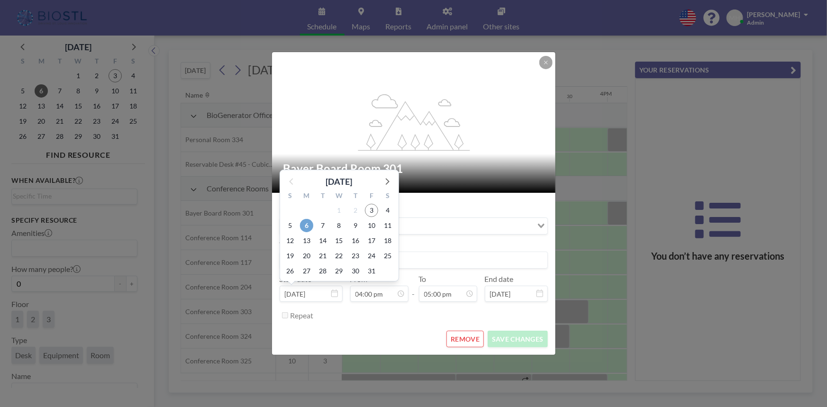
click at [304, 225] on span "6" at bounding box center [306, 225] width 13 height 13
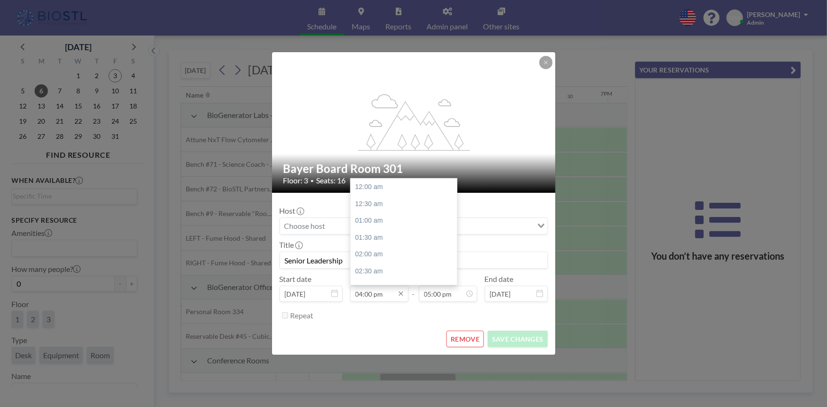
scroll to position [540, 0]
click at [441, 296] on input "05:00 pm" at bounding box center [448, 294] width 58 height 16
click at [383, 207] on div "05:30 pm" at bounding box center [425, 204] width 110 height 17
type input "05:30 pm"
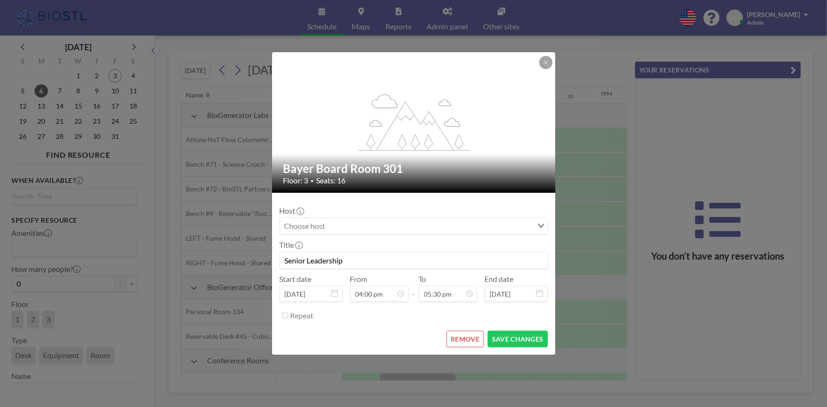
click at [406, 325] on form "Host Loading... Title Senior Leadership Start date Oct 6, 2025 From 04:00 pm - …" at bounding box center [413, 274] width 283 height 162
click at [520, 334] on button "SAVE CHANGES" at bounding box center [517, 339] width 60 height 17
click at [365, 332] on div "REMOVE SAVE CHANGES" at bounding box center [414, 339] width 268 height 17
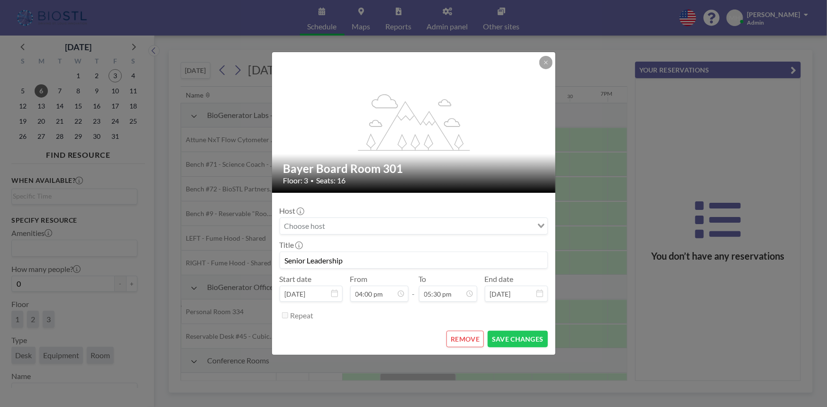
click at [480, 226] on input "Search for option" at bounding box center [408, 226] width 254 height 12
click at [460, 237] on li "Sorry, no matching options." at bounding box center [413, 240] width 266 height 9
click at [424, 329] on form "Host Loading... Title Senior Leadership Start date Oct 6, 2025 From 04:00 pm - …" at bounding box center [413, 274] width 283 height 162
click at [512, 345] on button "SAVE CHANGES" at bounding box center [517, 339] width 60 height 17
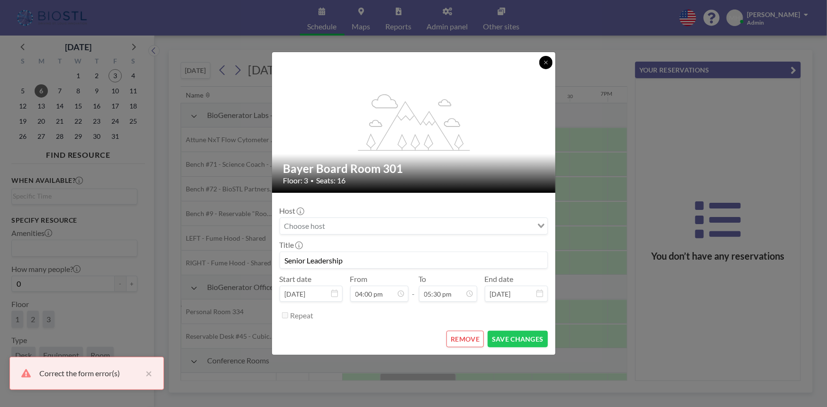
click at [544, 63] on icon at bounding box center [546, 63] width 6 height 6
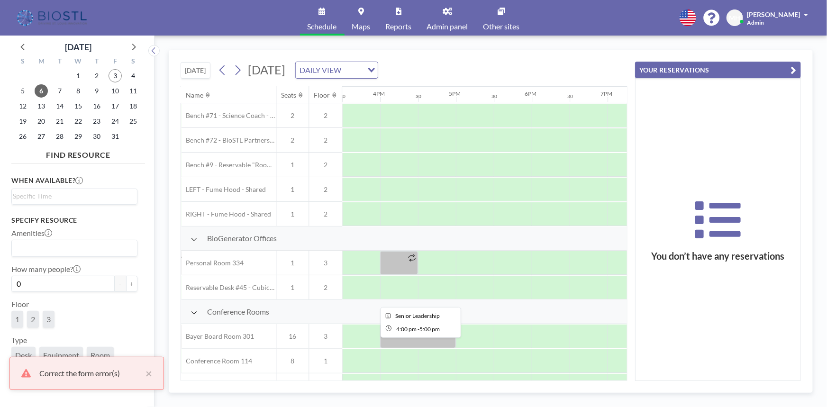
scroll to position [86, 1175]
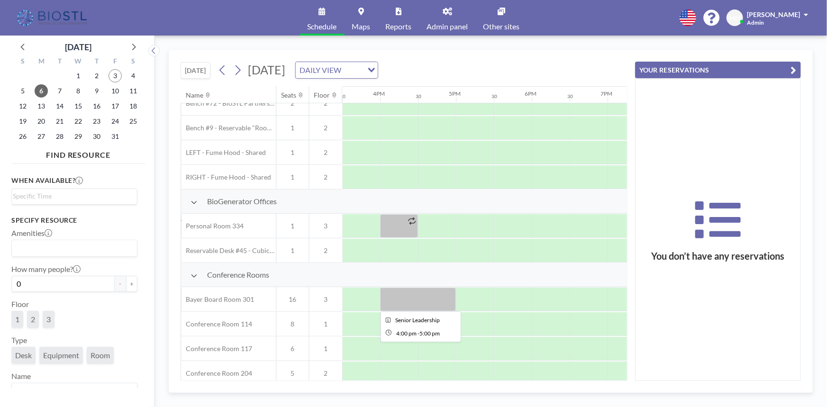
click at [395, 296] on div at bounding box center [418, 300] width 76 height 24
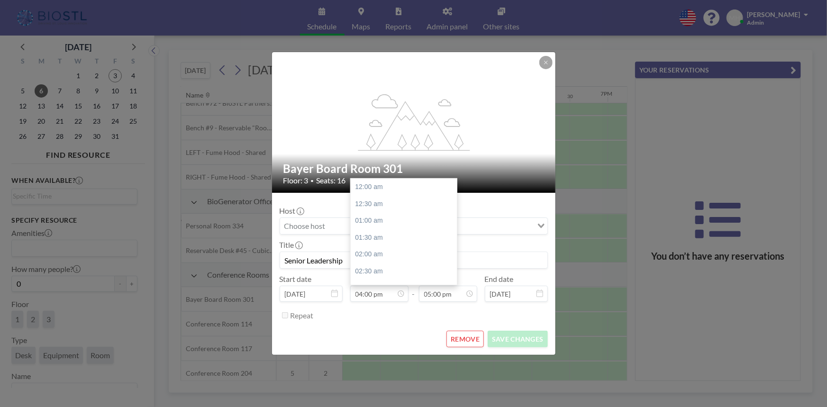
scroll to position [540, 0]
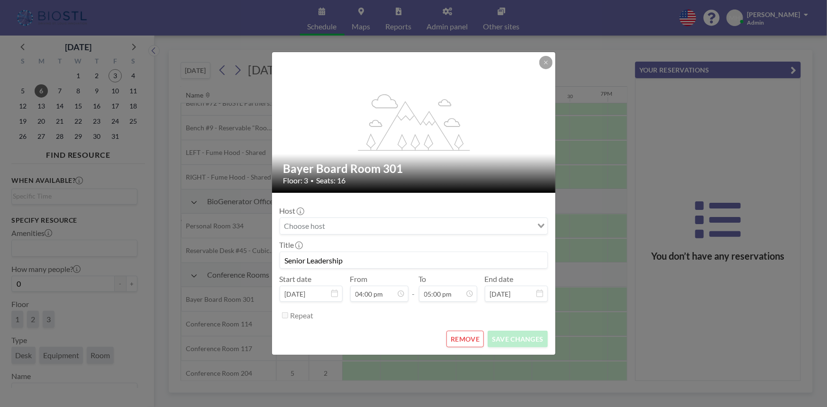
click at [338, 325] on form "Host Loading... Title Senior Leadership Start date Oct 6, 2025 From 04:00 pm - …" at bounding box center [413, 274] width 283 height 162
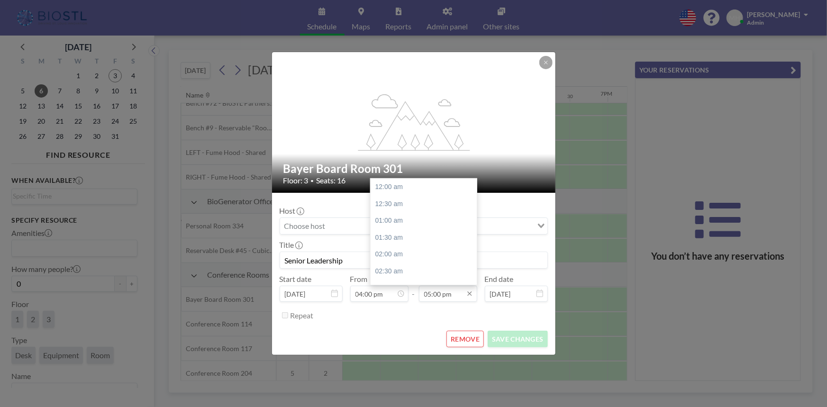
scroll to position [573, 0]
click at [382, 199] on div "05:30 pm" at bounding box center [425, 204] width 110 height 17
type input "05:30 pm"
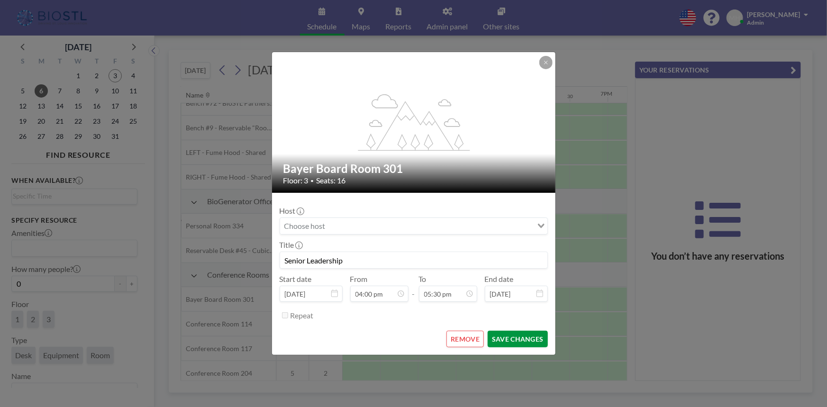
click at [519, 341] on button "SAVE CHANGES" at bounding box center [517, 339] width 60 height 17
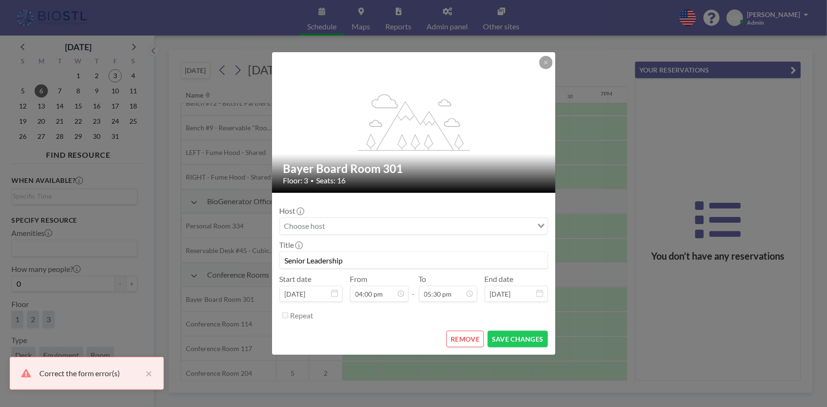
click at [397, 332] on div "REMOVE SAVE CHANGES" at bounding box center [414, 339] width 268 height 17
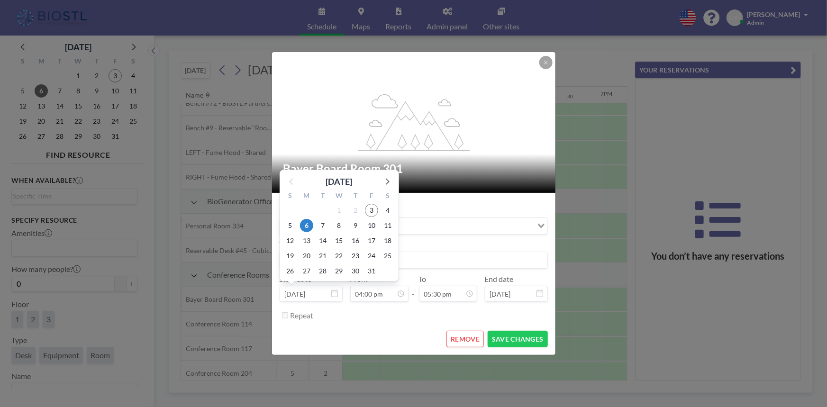
click at [312, 292] on input "Oct 6, 2025" at bounding box center [311, 294] width 63 height 16
click at [306, 224] on span "6" at bounding box center [306, 225] width 13 height 13
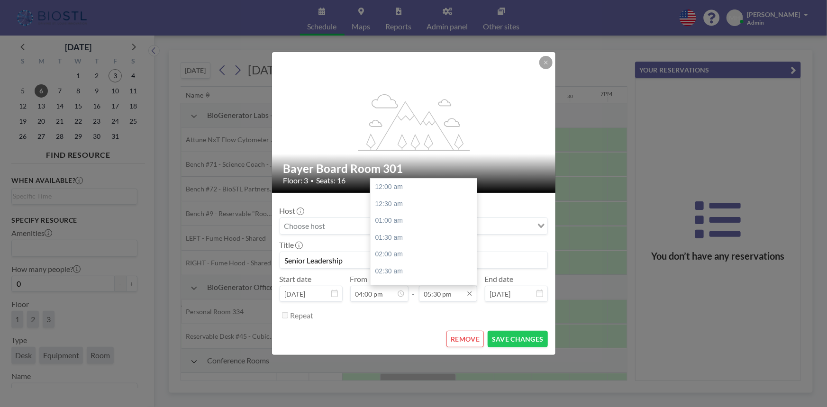
scroll to position [590, 0]
click at [384, 186] on div "05:30 pm" at bounding box center [425, 187] width 110 height 17
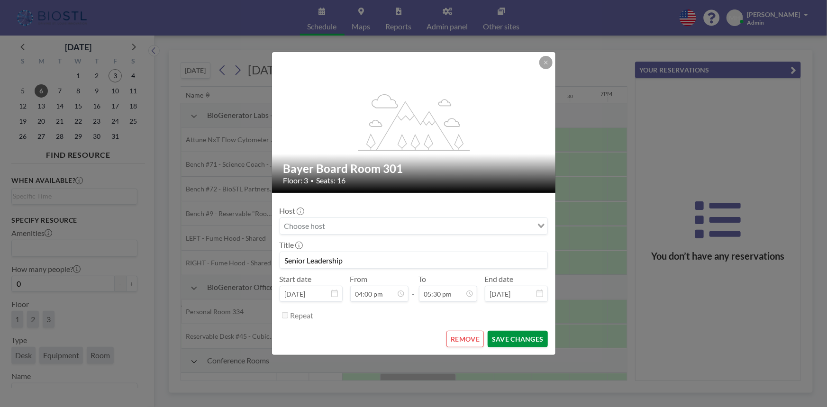
click at [515, 336] on button "SAVE CHANGES" at bounding box center [517, 339] width 60 height 17
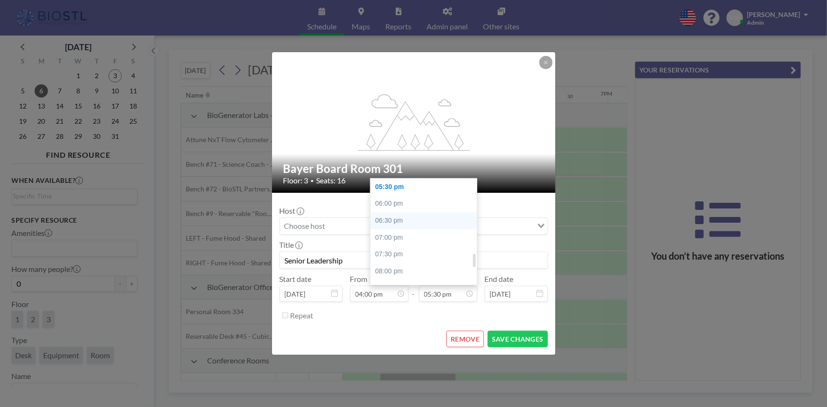
scroll to position [547, 0]
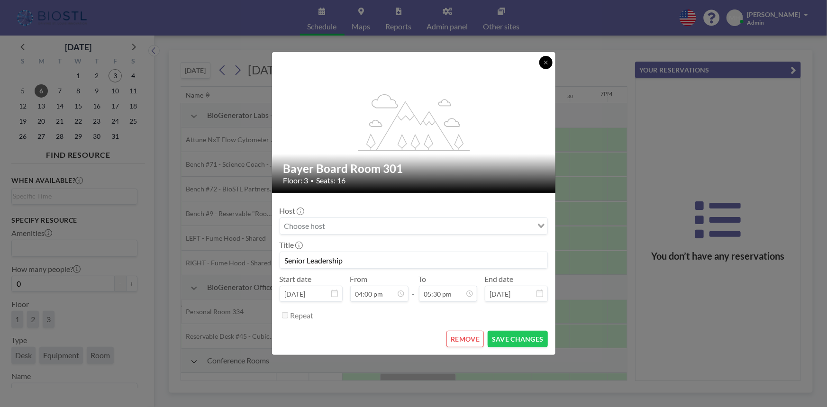
click at [547, 67] on button at bounding box center [545, 62] width 13 height 13
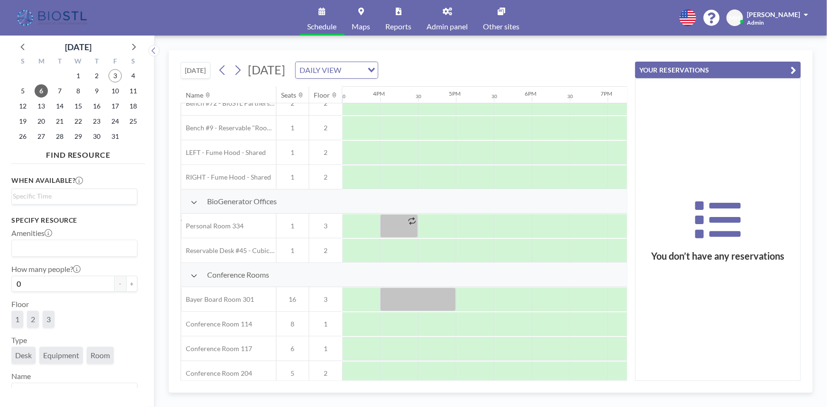
scroll to position [129, 1175]
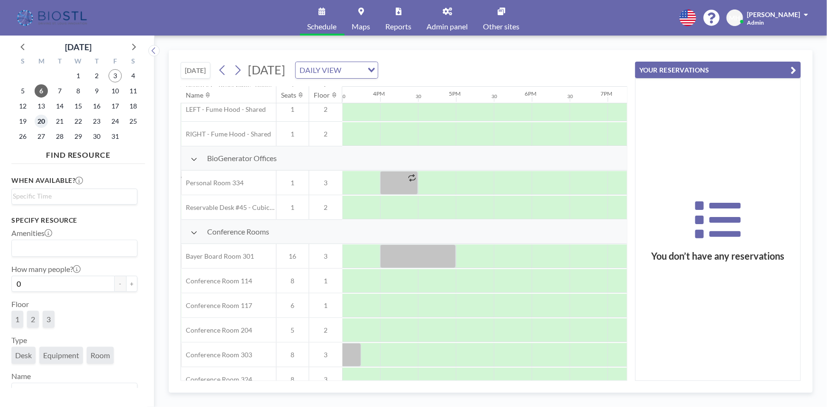
click at [45, 122] on span "20" at bounding box center [41, 121] width 13 height 13
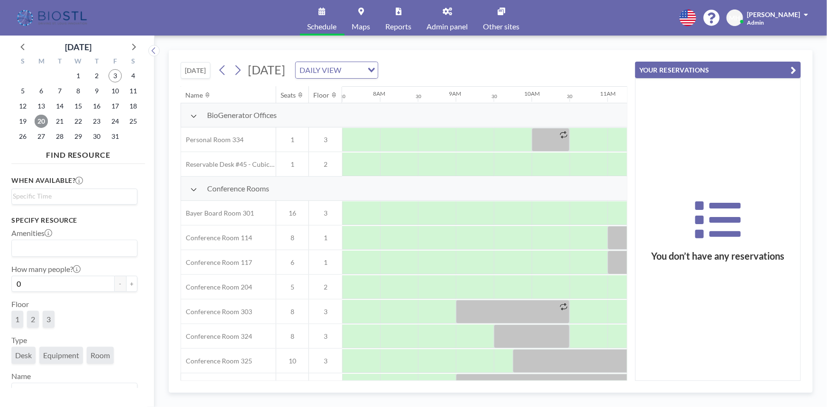
scroll to position [172, 955]
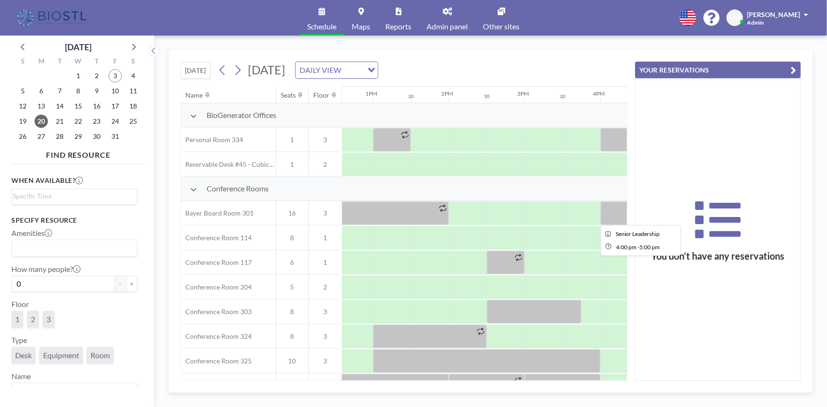
click at [607, 212] on div at bounding box center [638, 213] width 76 height 24
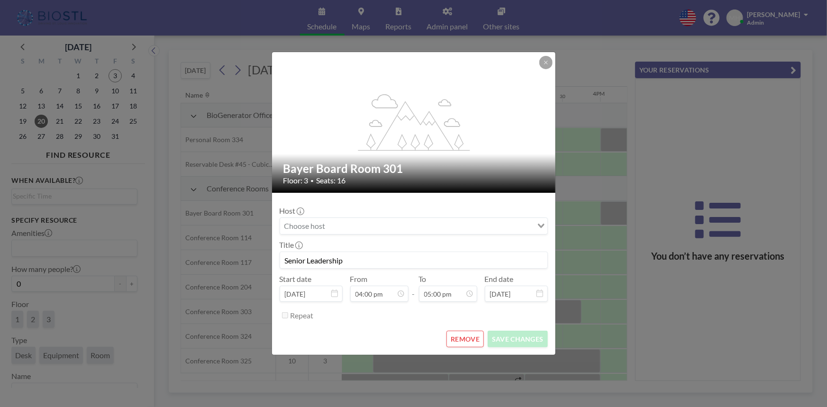
click at [365, 258] on input "Senior Leadership" at bounding box center [413, 260] width 267 height 16
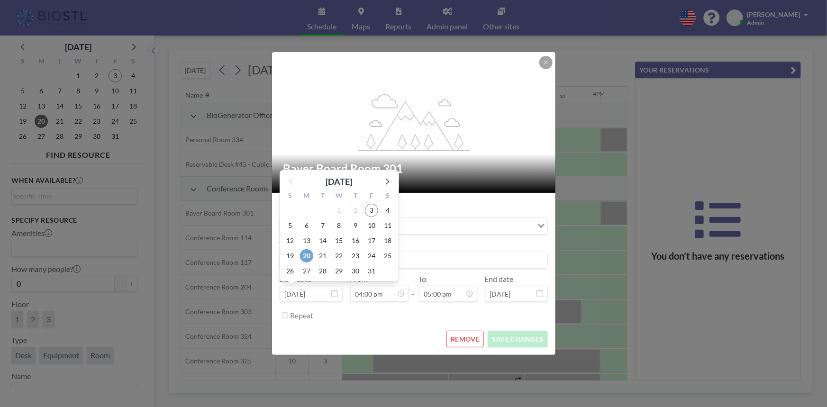
click at [302, 255] on span "20" at bounding box center [306, 255] width 13 height 13
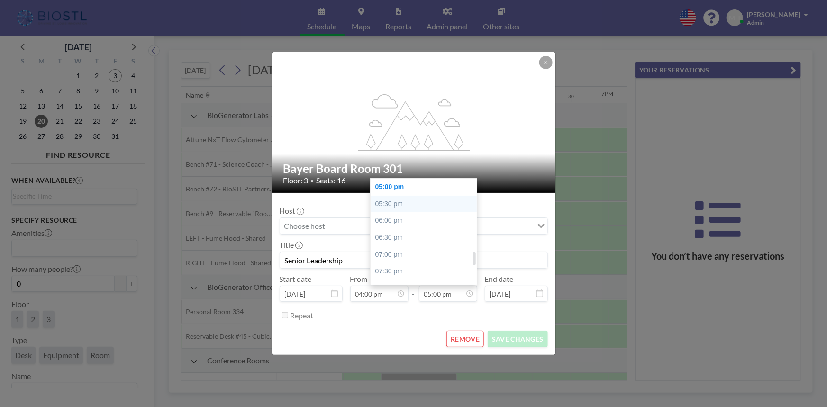
scroll to position [0, 1175]
click at [396, 203] on div "05:30 pm" at bounding box center [425, 204] width 110 height 17
type input "05:30 pm"
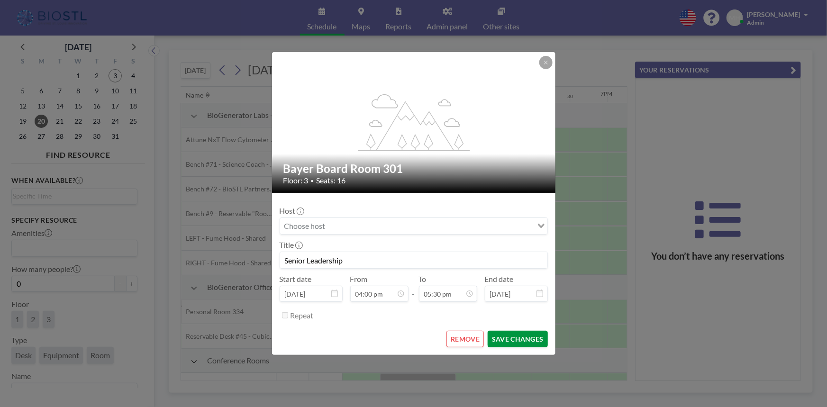
scroll to position [590, 0]
click at [517, 336] on button "SAVE CHANGES" at bounding box center [517, 339] width 60 height 17
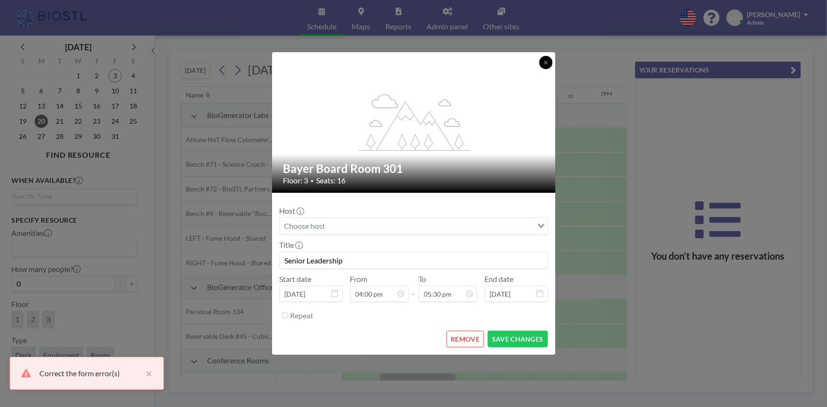
click at [541, 65] on button at bounding box center [545, 62] width 13 height 13
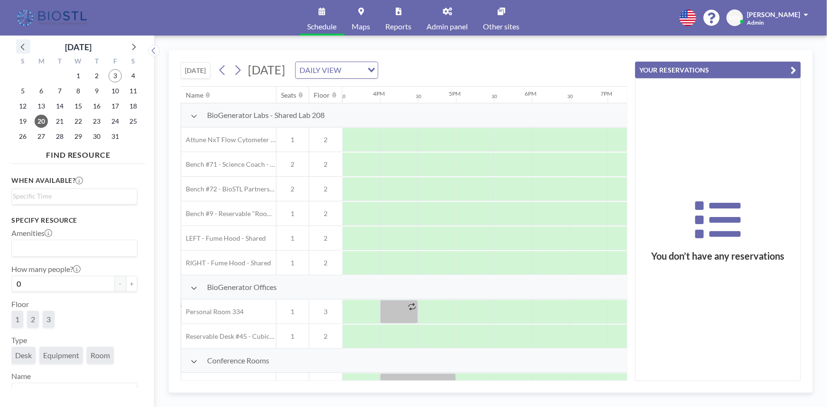
click at [19, 45] on icon at bounding box center [23, 46] width 12 height 12
click at [40, 138] on span "29" at bounding box center [41, 136] width 13 height 13
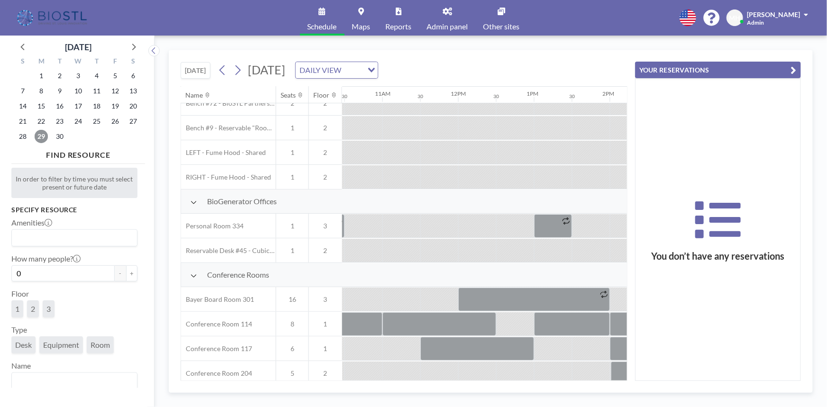
scroll to position [86, 796]
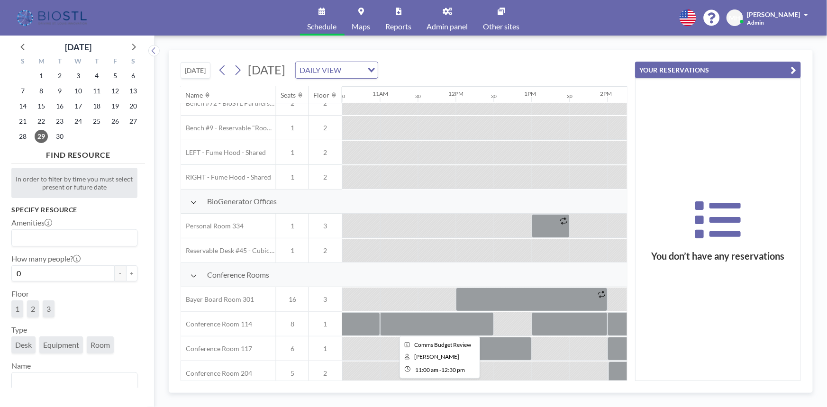
click at [430, 325] on div at bounding box center [437, 324] width 114 height 24
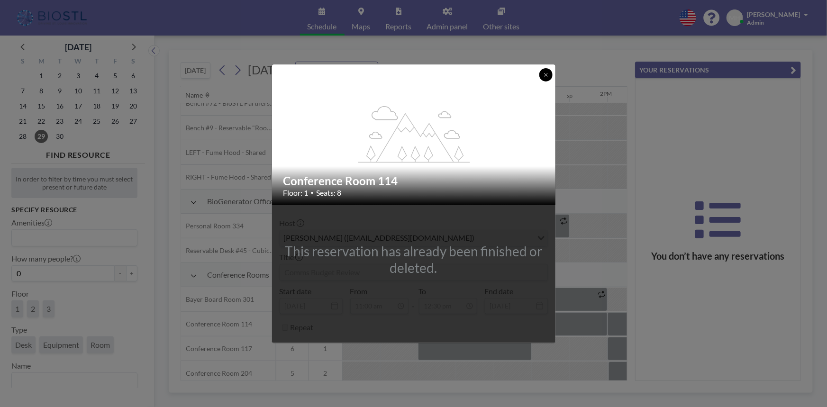
click at [545, 74] on icon at bounding box center [546, 75] width 6 height 6
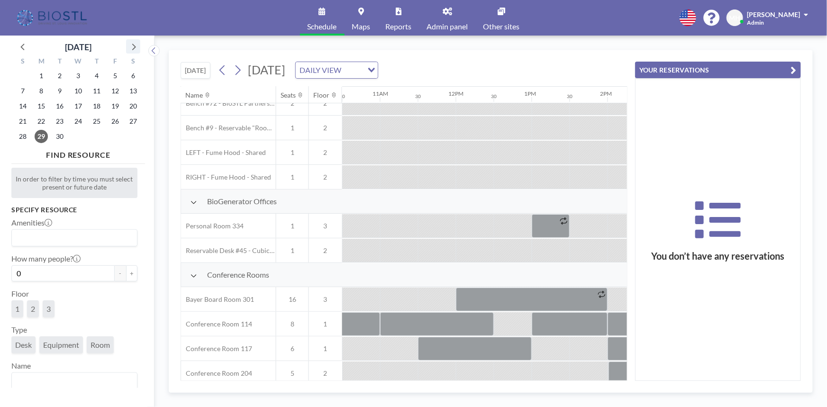
click at [130, 48] on icon at bounding box center [133, 46] width 12 height 12
click at [40, 121] on span "20" at bounding box center [41, 121] width 13 height 13
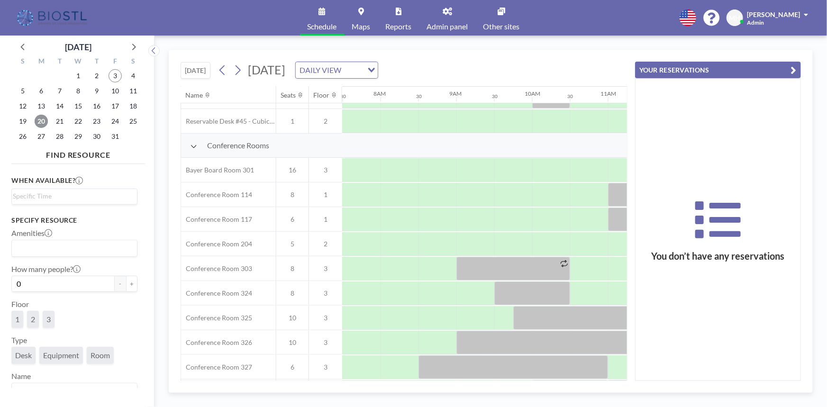
scroll to position [215, 954]
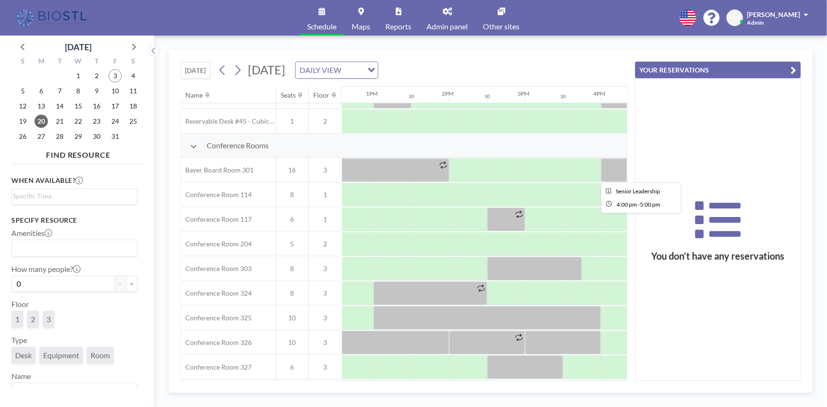
click at [616, 169] on div at bounding box center [639, 170] width 76 height 24
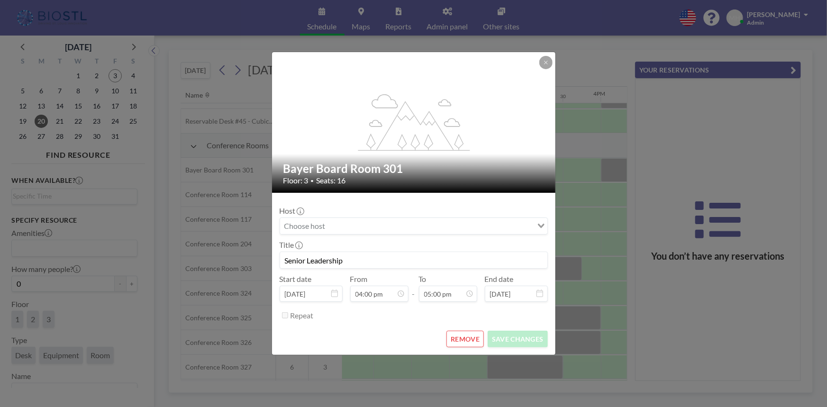
scroll to position [540, 0]
click at [463, 337] on button "REMOVE" at bounding box center [464, 339] width 37 height 17
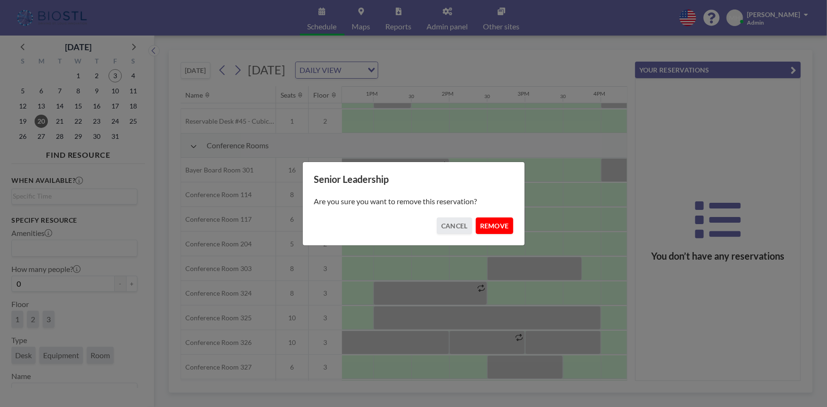
click at [496, 228] on button "REMOVE" at bounding box center [494, 225] width 37 height 17
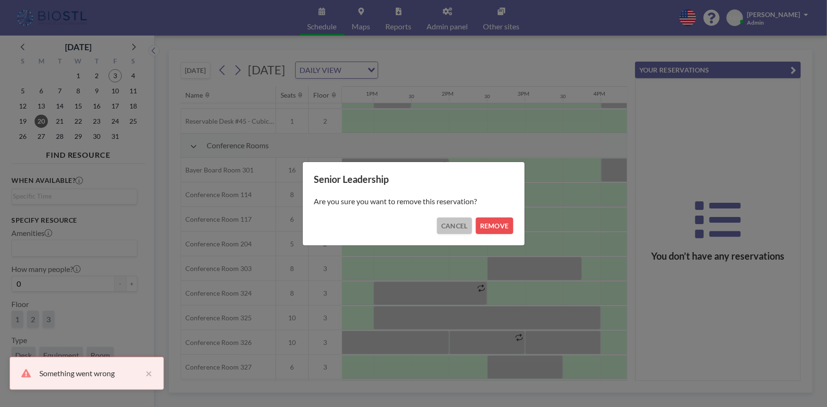
click at [445, 224] on button "CANCEL" at bounding box center [454, 225] width 35 height 17
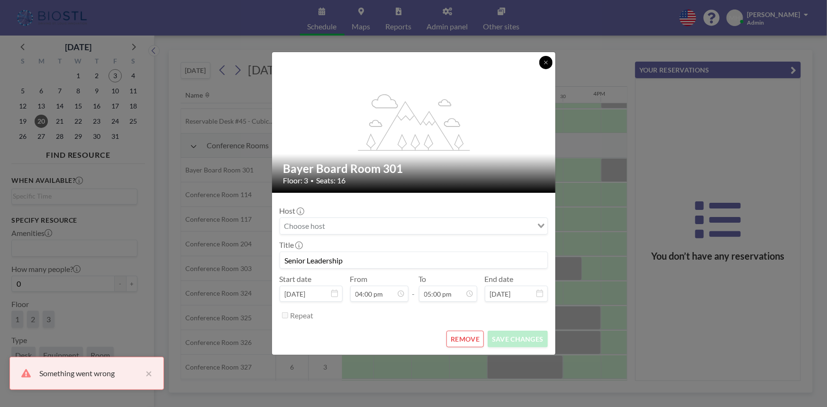
click at [543, 60] on icon at bounding box center [546, 63] width 6 height 6
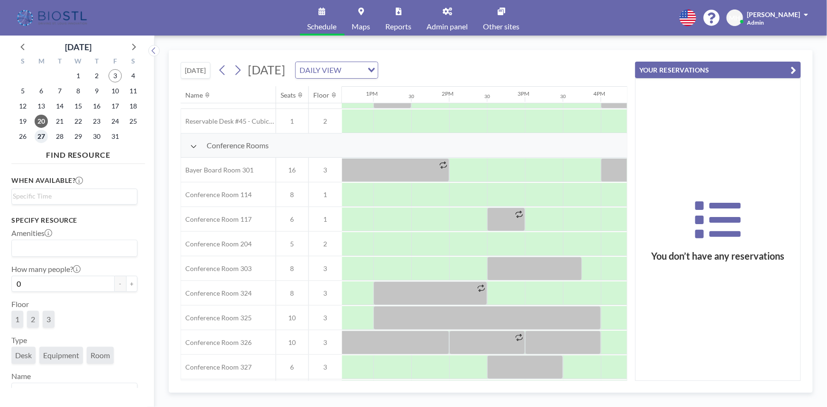
click at [42, 130] on span "27" at bounding box center [41, 136] width 13 height 13
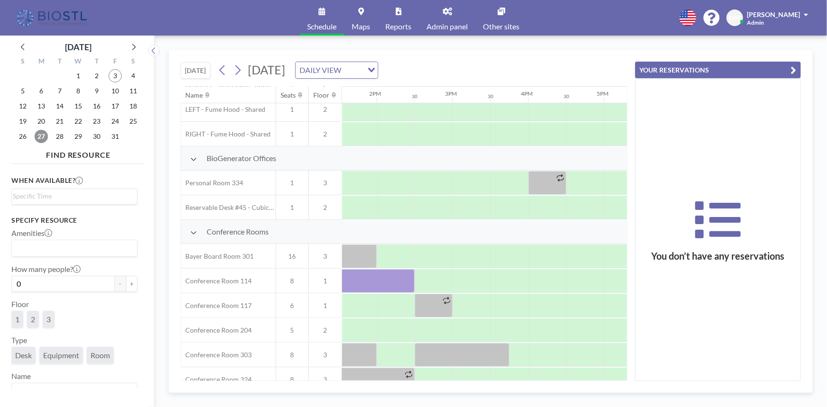
scroll to position [129, 1072]
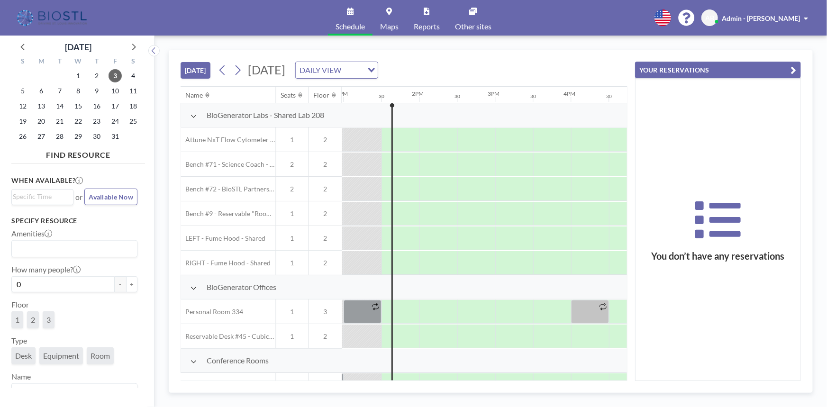
scroll to position [0, 985]
click at [41, 137] on span "27" at bounding box center [41, 136] width 13 height 13
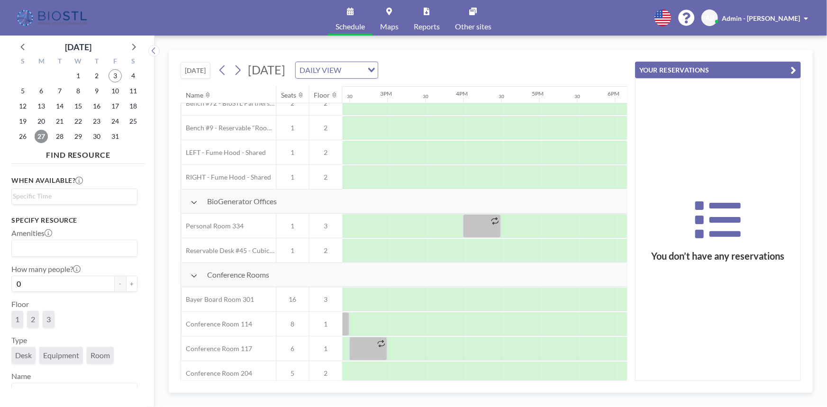
scroll to position [86, 1179]
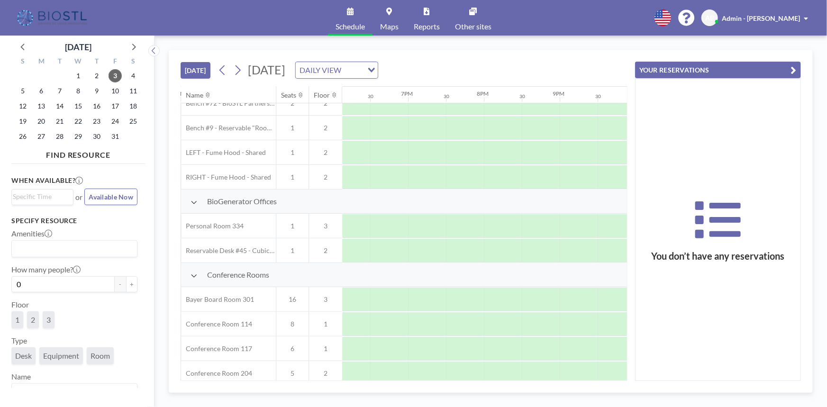
scroll to position [86, 1394]
click at [41, 137] on span "27" at bounding box center [41, 136] width 13 height 13
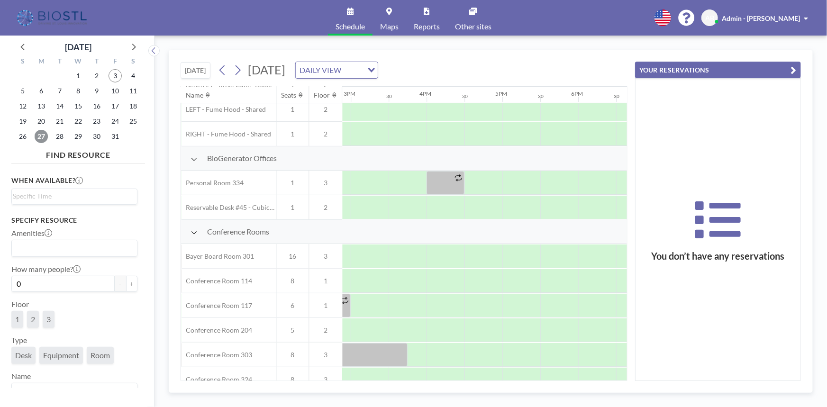
scroll to position [129, 1144]
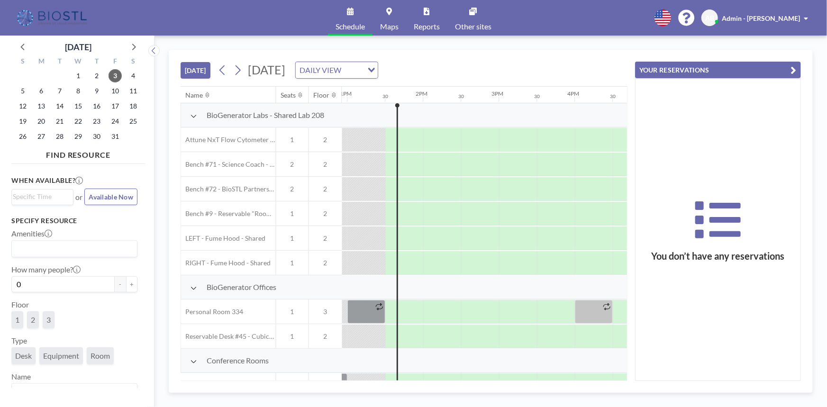
scroll to position [0, 985]
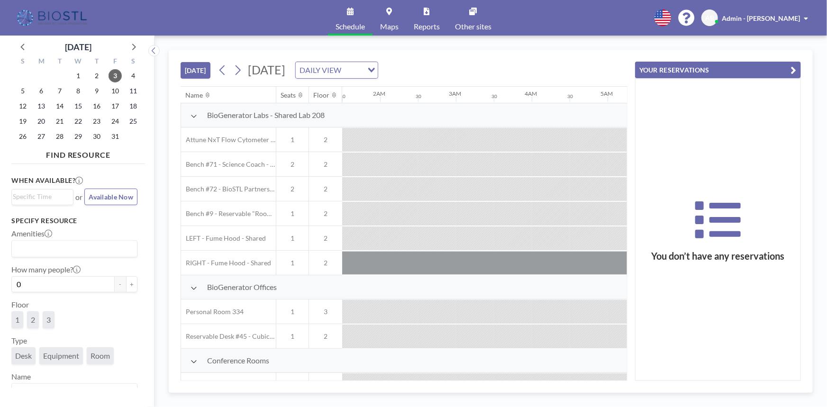
click at [799, 16] on span "Admin - [PERSON_NAME]" at bounding box center [761, 18] width 78 height 8
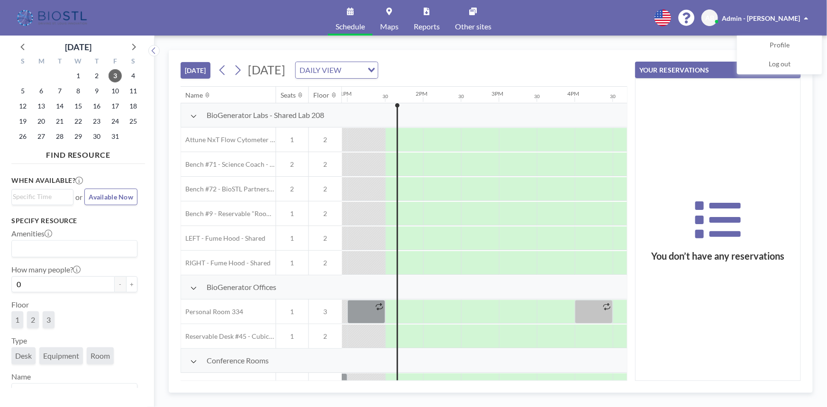
scroll to position [0, 985]
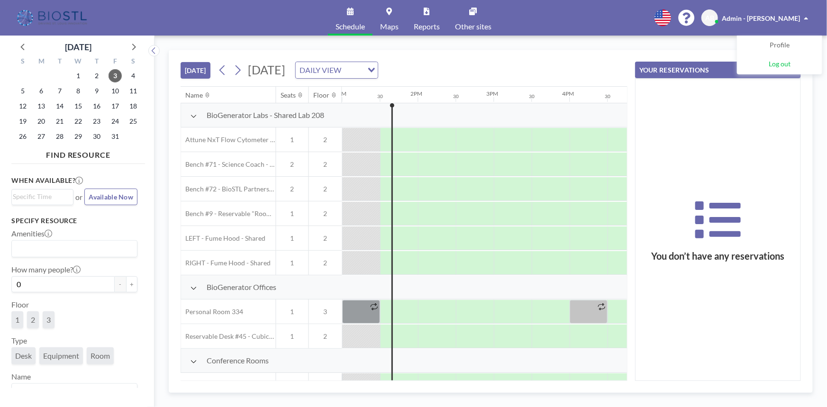
click at [776, 61] on span "Log out" at bounding box center [779, 64] width 22 height 9
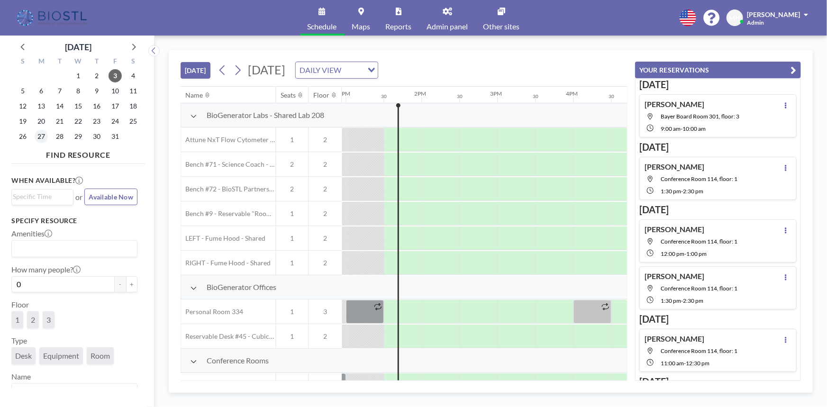
scroll to position [0, 985]
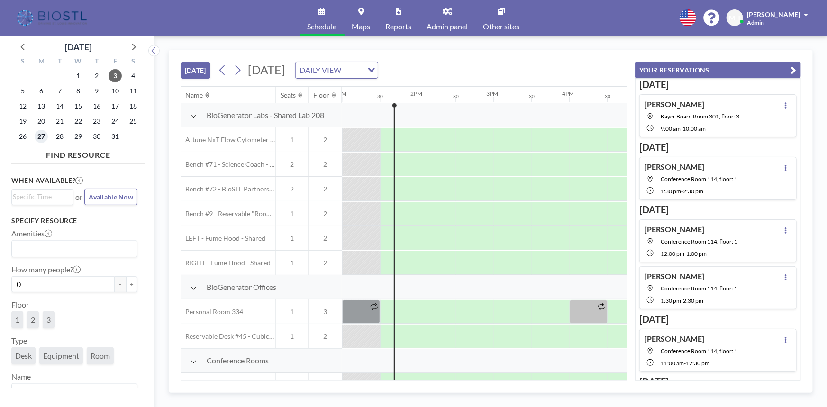
click at [39, 137] on span "27" at bounding box center [41, 136] width 13 height 13
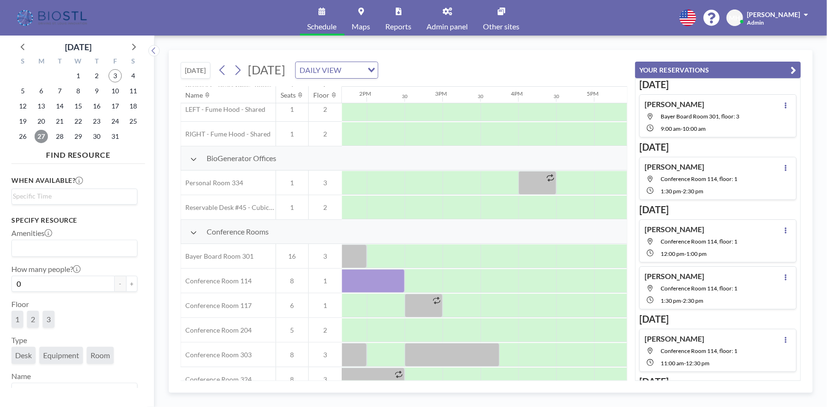
scroll to position [129, 1090]
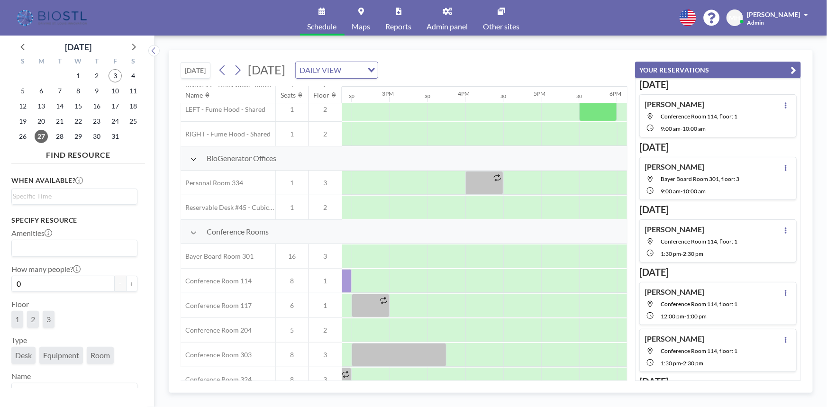
drag, startPoint x: 586, startPoint y: 57, endPoint x: 532, endPoint y: 76, distance: 56.5
click at [586, 57] on div "[DATE] [DATE] DAILY VIEW Loading..." at bounding box center [403, 68] width 447 height 36
click at [46, 121] on span "20" at bounding box center [41, 121] width 13 height 13
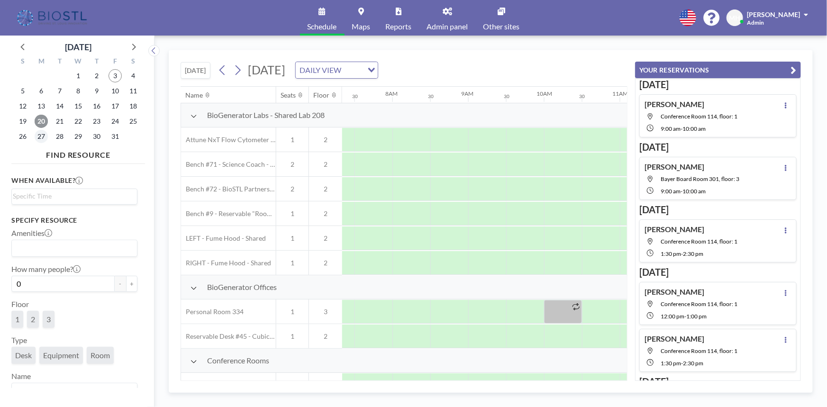
scroll to position [0, 568]
click at [43, 138] on span "27" at bounding box center [41, 136] width 13 height 13
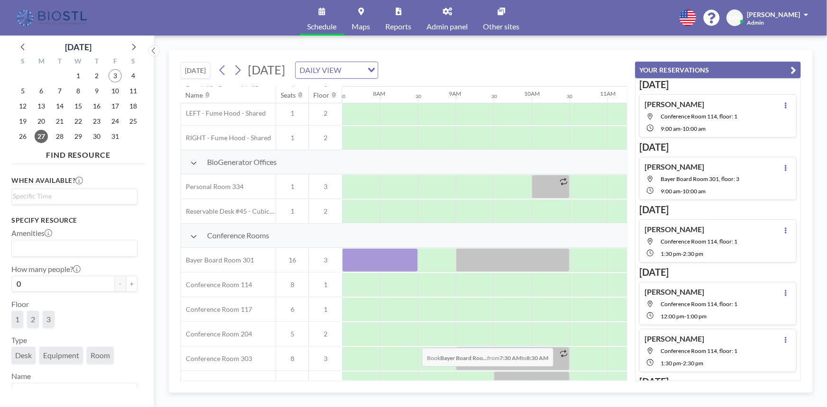
drag, startPoint x: 346, startPoint y: 376, endPoint x: 415, endPoint y: 373, distance: 68.7
click at [415, 373] on div "Conference Rooms [GEOGRAPHIC_DATA] 301 16 3 Conference Room 114 8 1 Conference …" at bounding box center [602, 359] width 1980 height 271
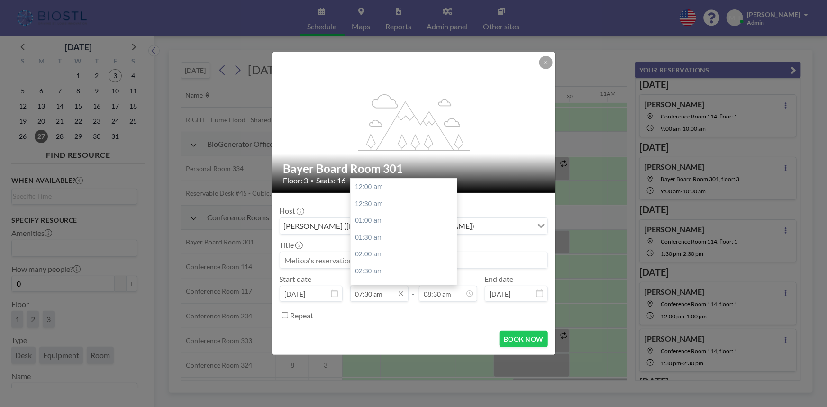
scroll to position [253, 0]
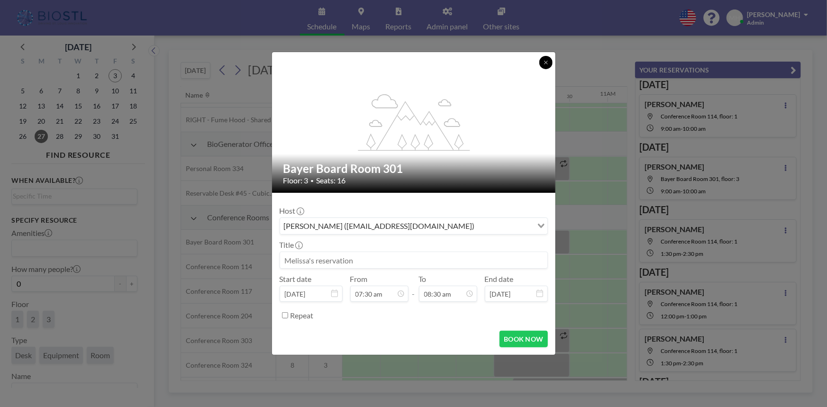
click at [544, 62] on icon at bounding box center [546, 63] width 6 height 6
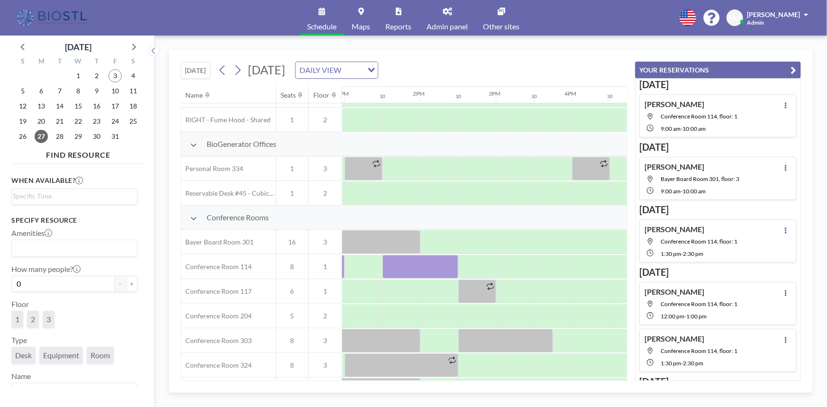
scroll to position [143, 1027]
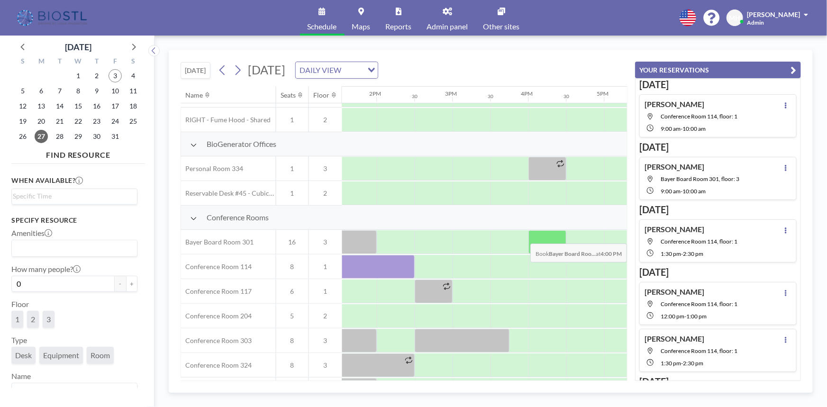
click at [532, 236] on div at bounding box center [547, 242] width 38 height 24
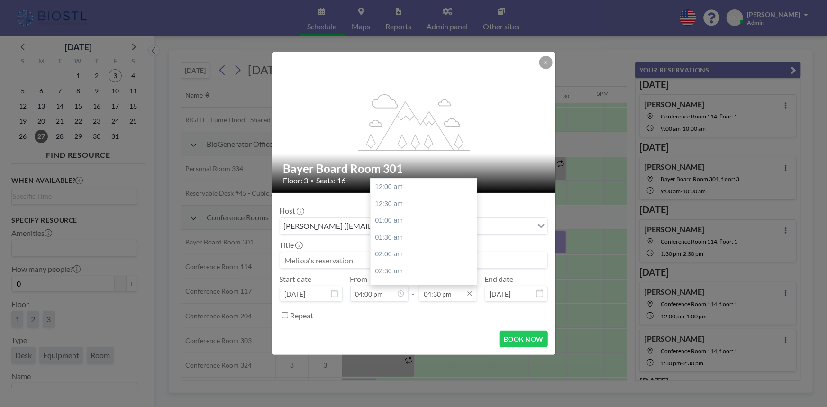
scroll to position [557, 0]
click at [416, 200] on div "05:00 pm" at bounding box center [425, 203] width 110 height 17
type input "05:00 pm"
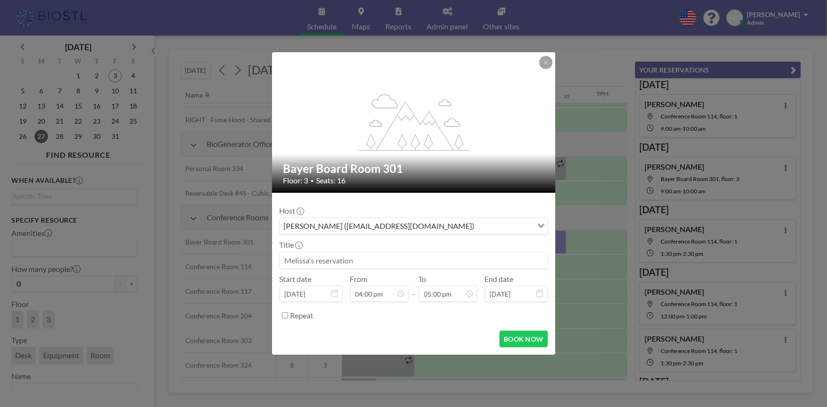
click at [302, 257] on input at bounding box center [413, 260] width 267 height 16
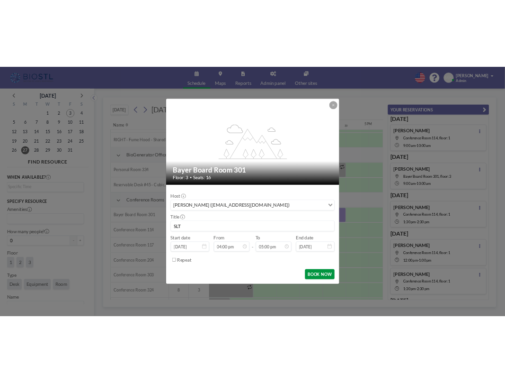
scroll to position [573, 0]
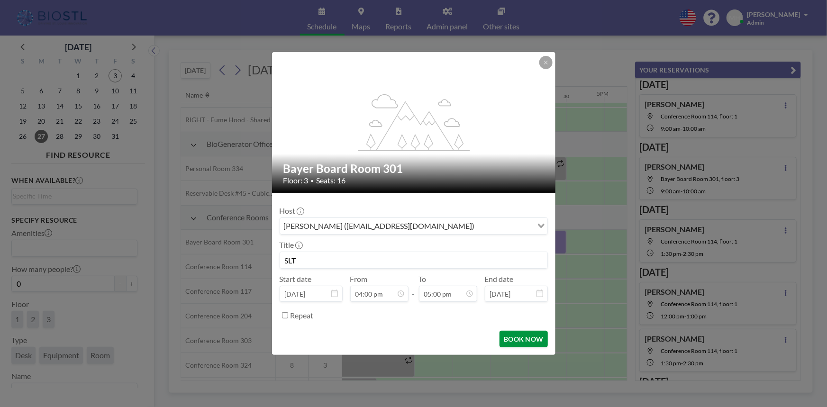
type input "SLT"
click at [507, 336] on button "BOOK NOW" at bounding box center [523, 339] width 48 height 17
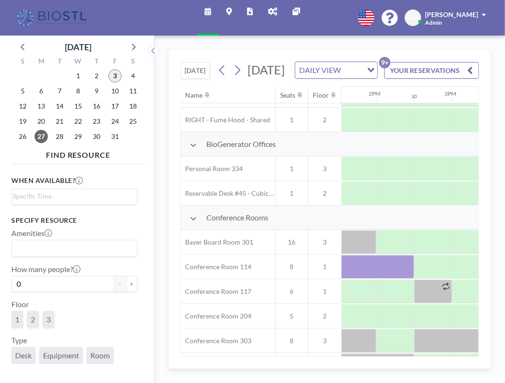
click at [114, 77] on span "3" at bounding box center [114, 75] width 13 height 13
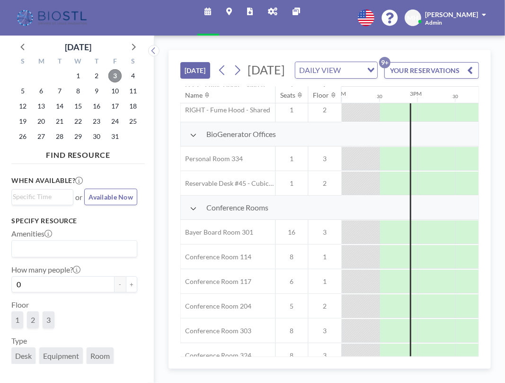
scroll to position [172, 1061]
